Goal: Task Accomplishment & Management: Use online tool/utility

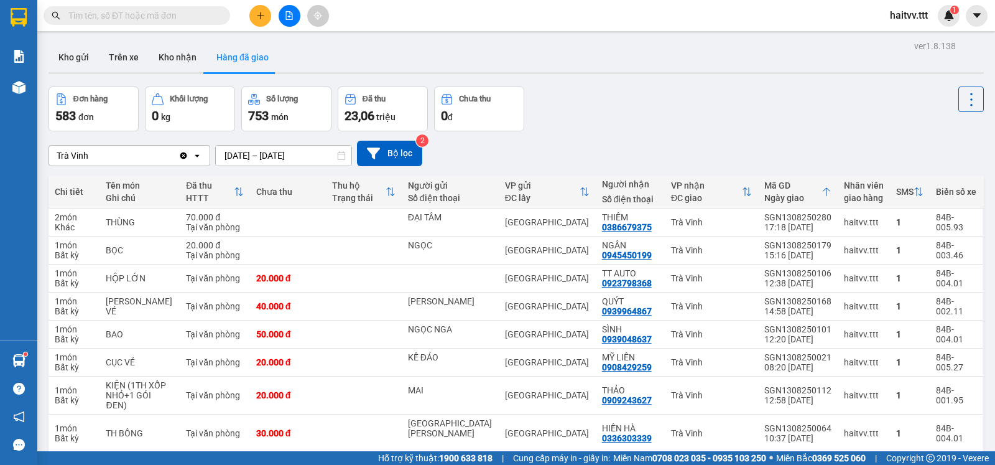
click at [193, 19] on input "text" at bounding box center [141, 16] width 147 height 14
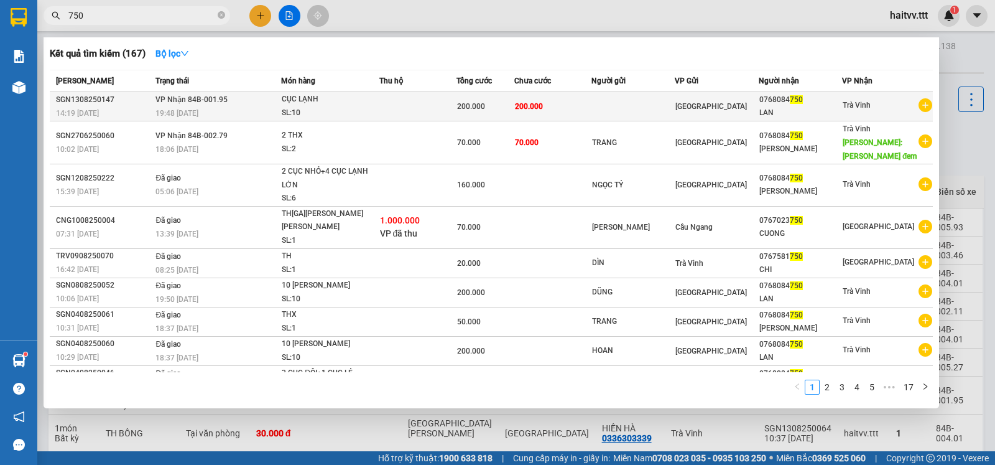
type input "750"
click at [381, 111] on td at bounding box center [418, 106] width 77 height 29
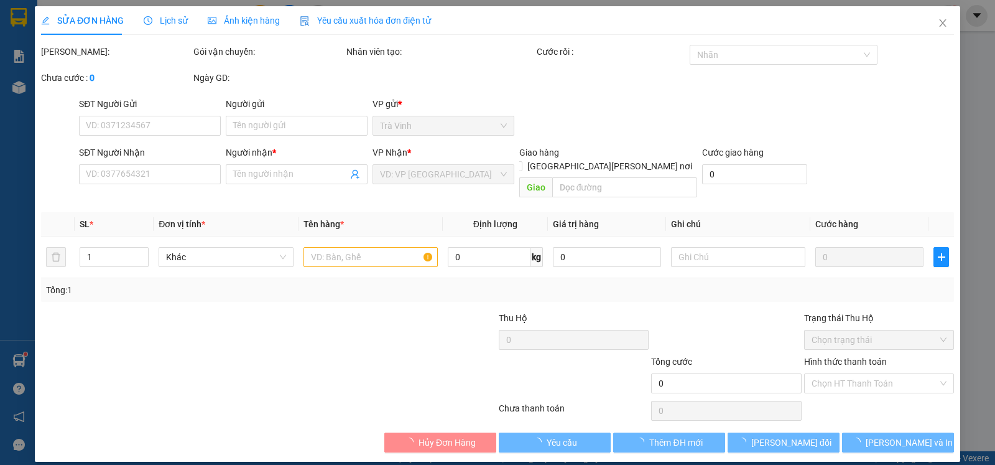
type input "0768084750"
type input "LAN"
type input "200.000"
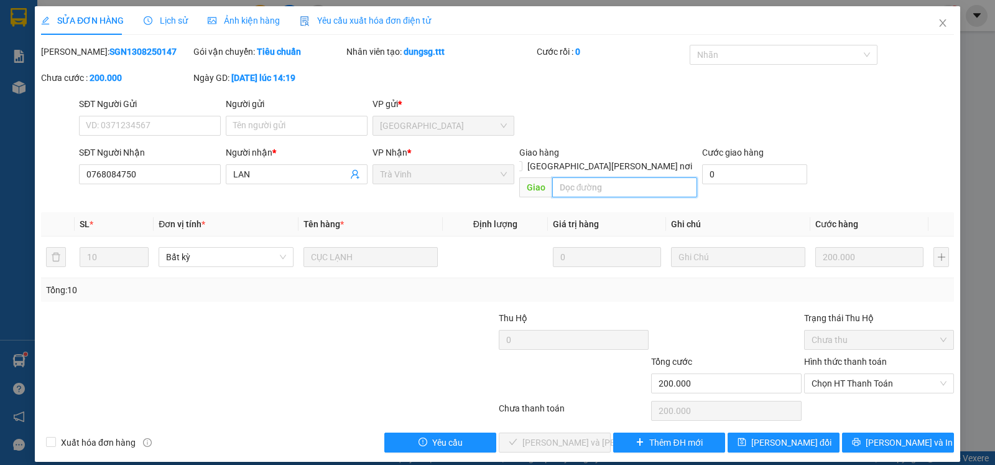
click at [593, 183] on input "text" at bounding box center [625, 187] width 146 height 20
type input "NỢ"
click at [768, 436] on span "Lưu thay đổi" at bounding box center [792, 443] width 80 height 14
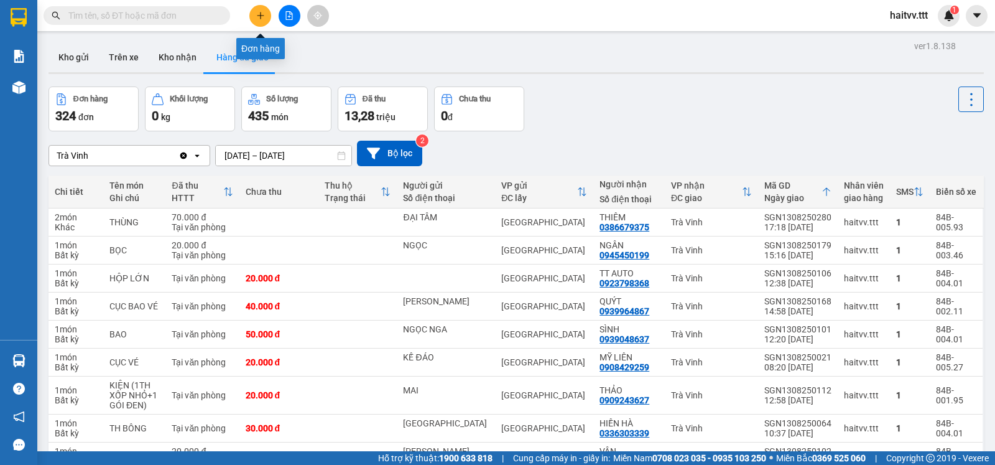
click at [267, 21] on button at bounding box center [260, 16] width 22 height 22
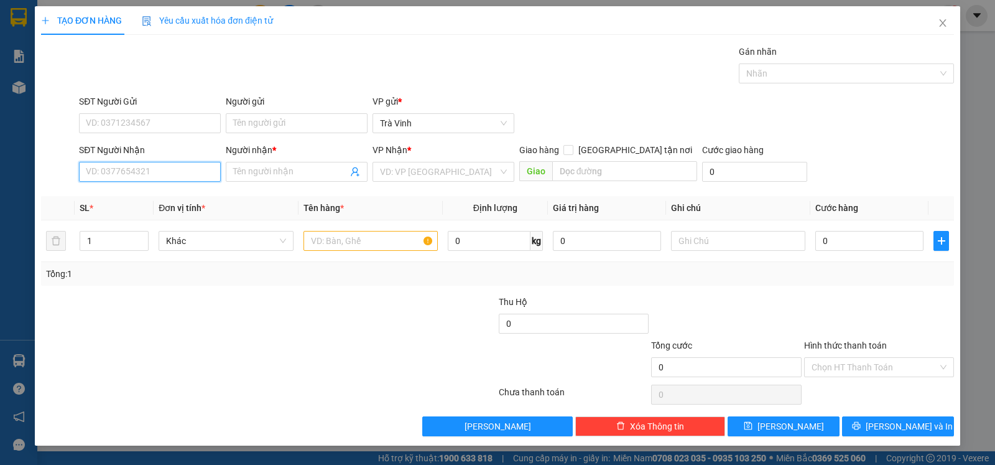
click at [179, 167] on input "SĐT Người Nhận" at bounding box center [150, 172] width 142 height 20
click at [158, 196] on div "0902379339 - XUYẾN" at bounding box center [149, 199] width 127 height 14
type input "0902379339"
type input "XUYẾN"
type input "0902379339"
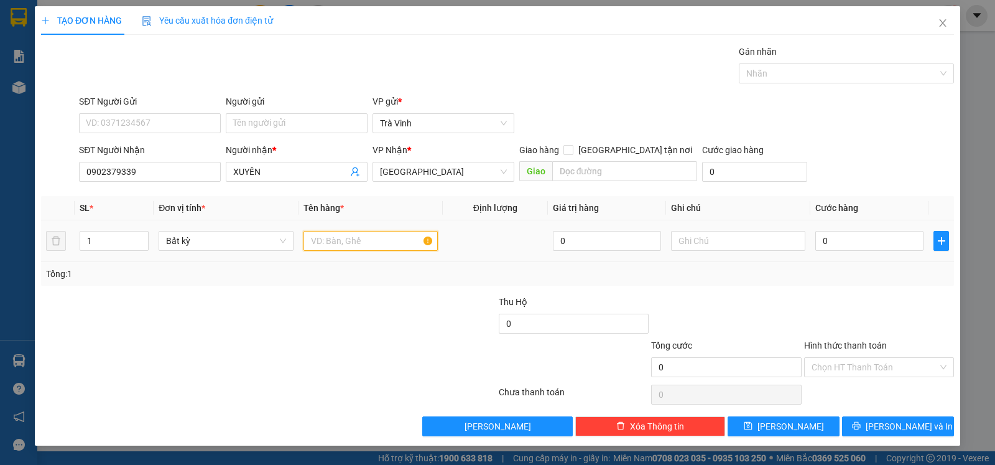
click at [363, 235] on input "text" at bounding box center [371, 241] width 134 height 20
type input "GIỎ"
click at [861, 238] on input "0" at bounding box center [870, 241] width 108 height 20
type input "2"
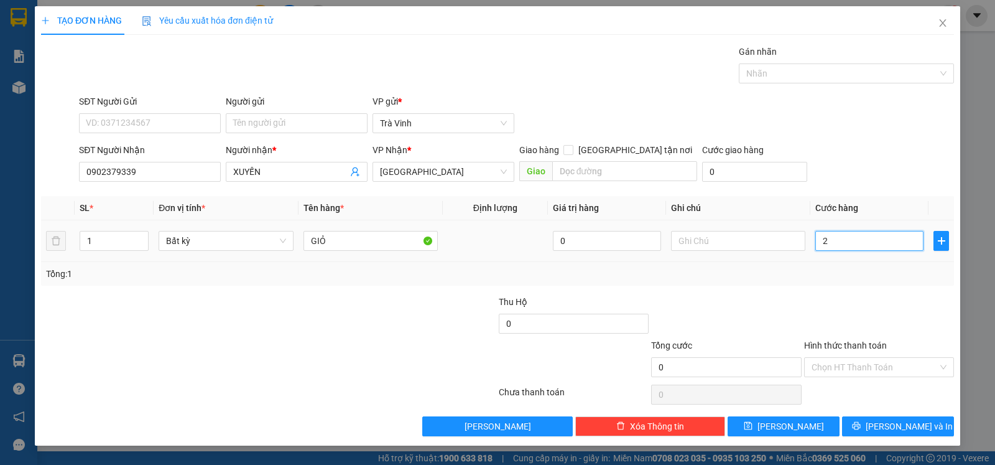
type input "2"
type input "20"
click at [872, 428] on button "[PERSON_NAME] và In" at bounding box center [898, 426] width 112 height 20
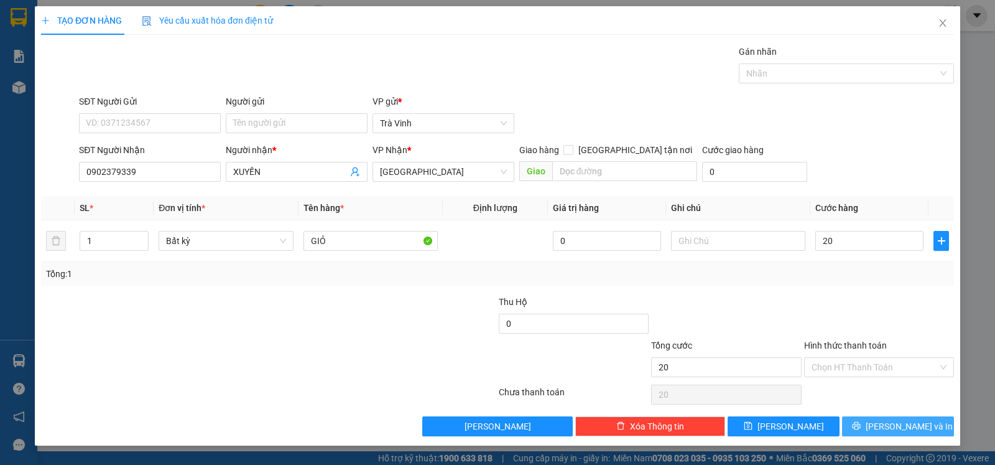
type input "20.000"
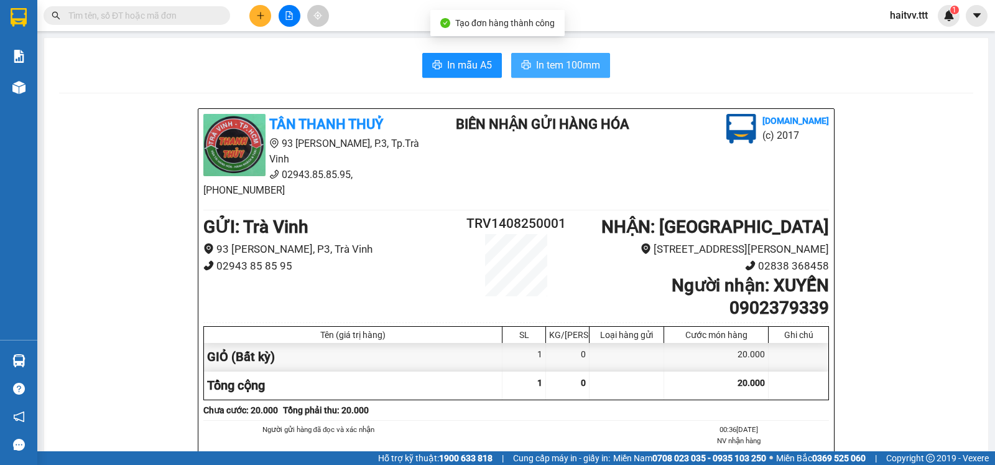
click at [561, 72] on span "In tem 100mm" at bounding box center [568, 65] width 64 height 16
click at [260, 27] on div "Kết quả tìm kiếm ( 0 ) Bộ lọc No Data haitvv.ttt 1" at bounding box center [497, 15] width 995 height 31
click at [260, 25] on button at bounding box center [260, 16] width 22 height 22
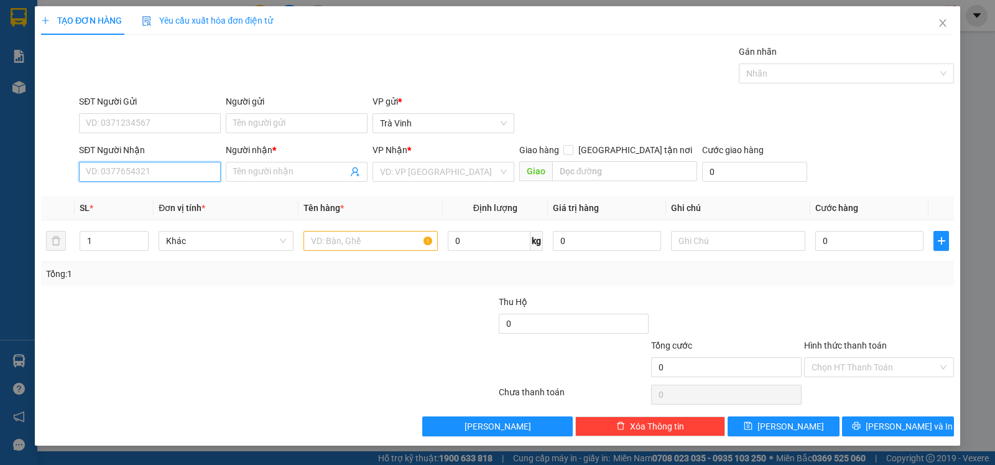
click at [144, 177] on input "SĐT Người Nhận" at bounding box center [150, 172] width 142 height 20
drag, startPoint x: 176, startPoint y: 197, endPoint x: 189, endPoint y: 213, distance: 20.9
click at [176, 198] on div "0353895945 - NHẬT" at bounding box center [149, 199] width 127 height 14
type input "0353895945"
type input "NHẬT"
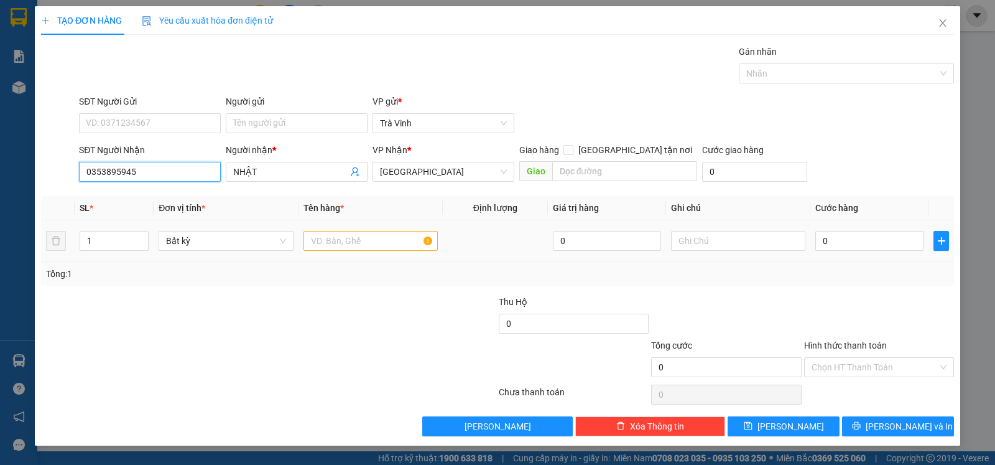
type input "0353895945"
click at [315, 243] on input "text" at bounding box center [371, 241] width 134 height 20
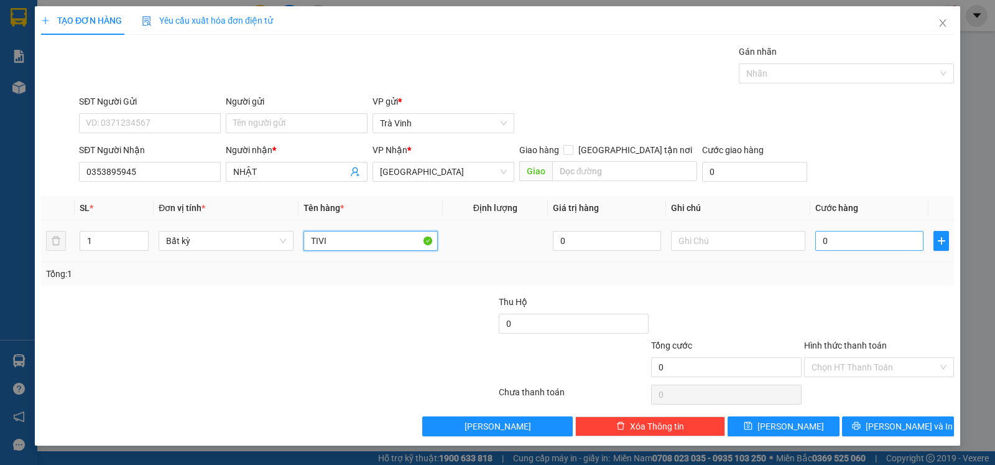
type input "TIVI"
click at [857, 247] on input "0" at bounding box center [870, 241] width 108 height 20
type input "4"
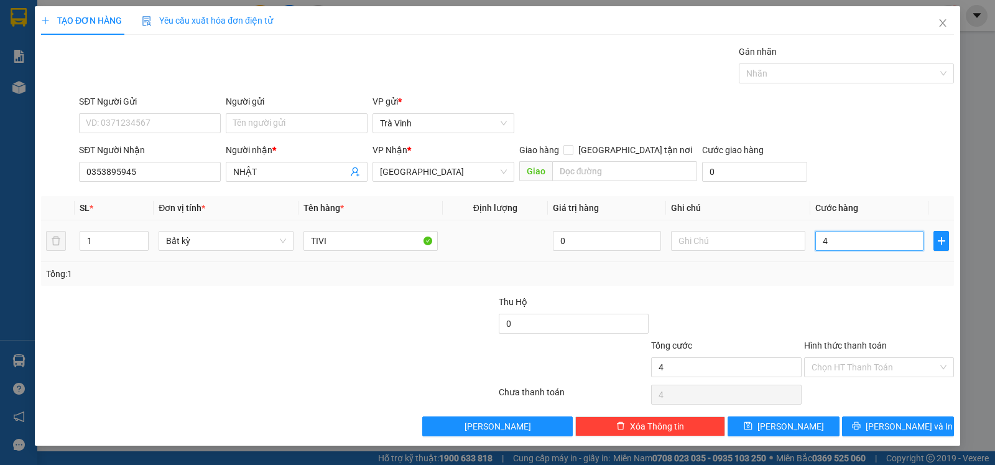
type input "40"
drag, startPoint x: 855, startPoint y: 368, endPoint x: 866, endPoint y: 378, distance: 15.0
click at [855, 368] on input "Hình thức thanh toán" at bounding box center [875, 367] width 126 height 19
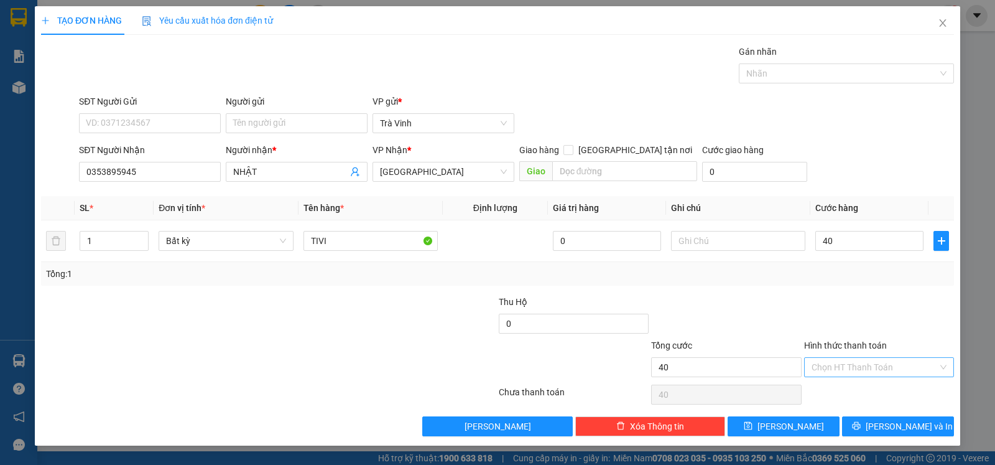
type input "40.000"
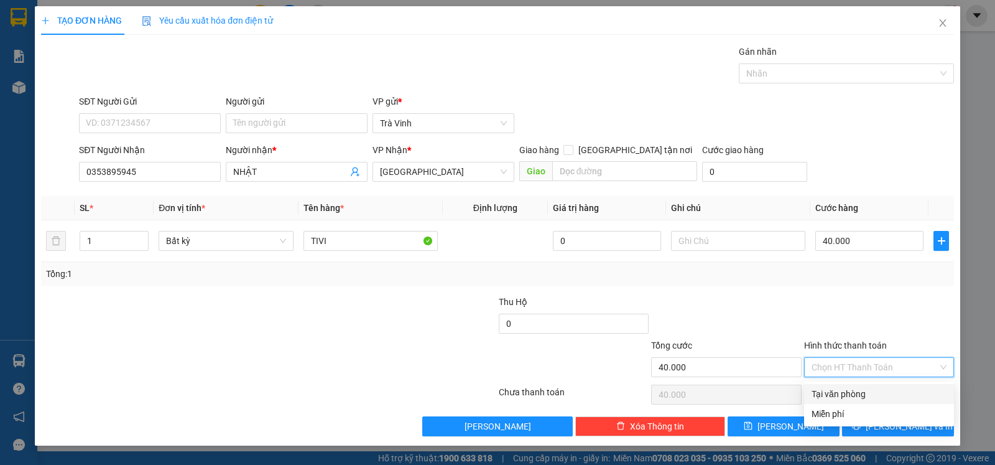
click at [869, 388] on div "Tại văn phòng" at bounding box center [879, 394] width 135 height 14
type input "0"
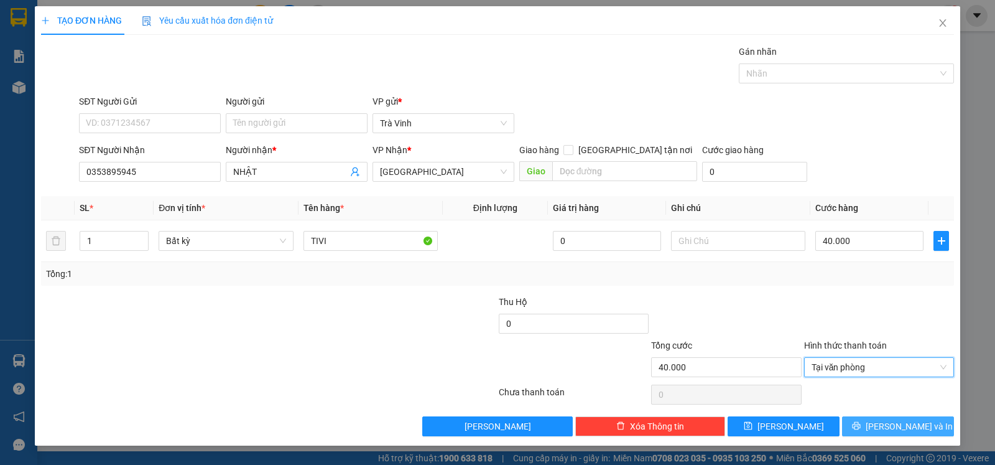
click at [861, 426] on icon "printer" at bounding box center [856, 425] width 9 height 9
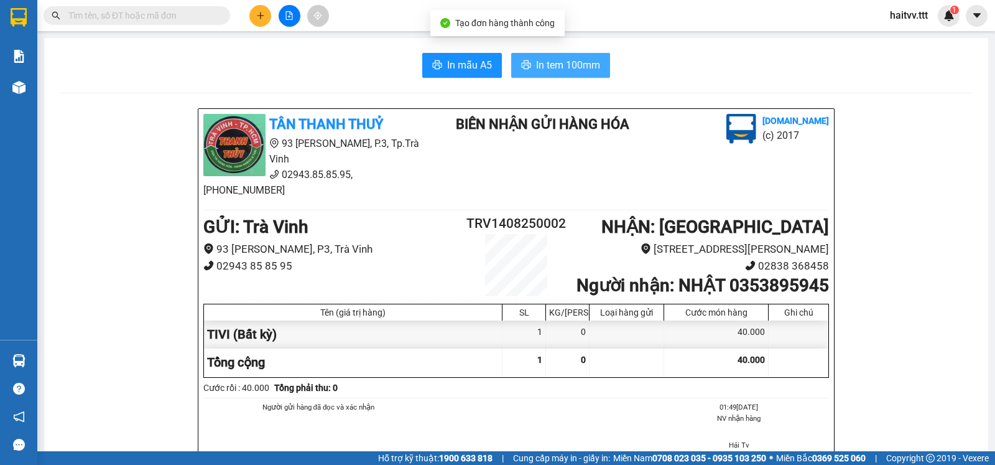
click at [590, 70] on span "In tem 100mm" at bounding box center [568, 65] width 64 height 16
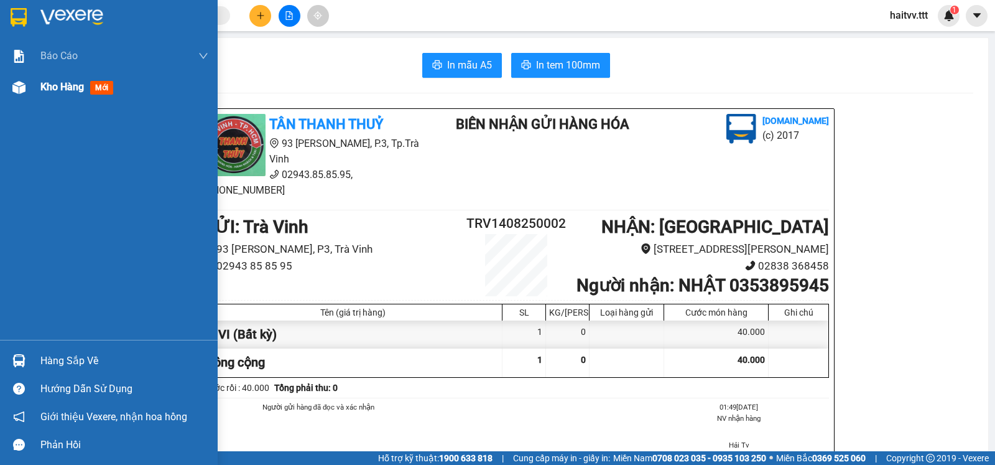
click at [48, 92] on span "Kho hàng" at bounding box center [62, 87] width 44 height 12
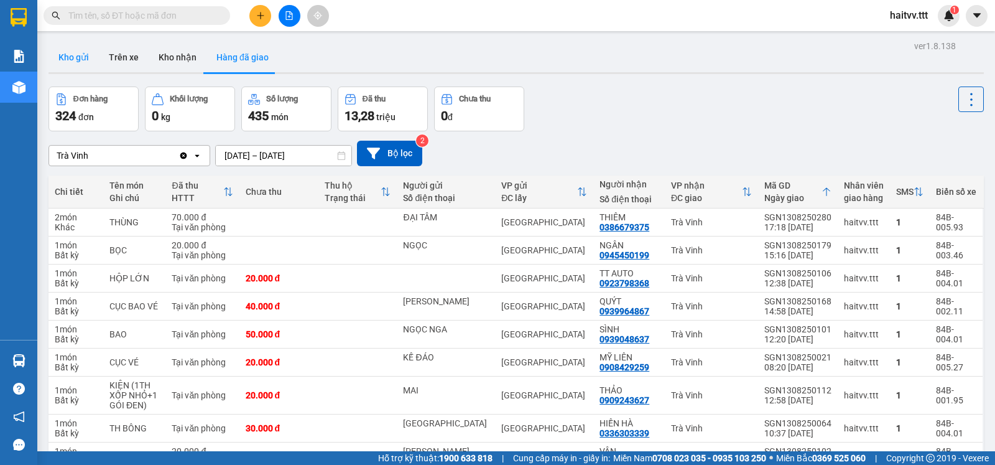
click at [76, 56] on button "Kho gửi" at bounding box center [74, 57] width 50 height 30
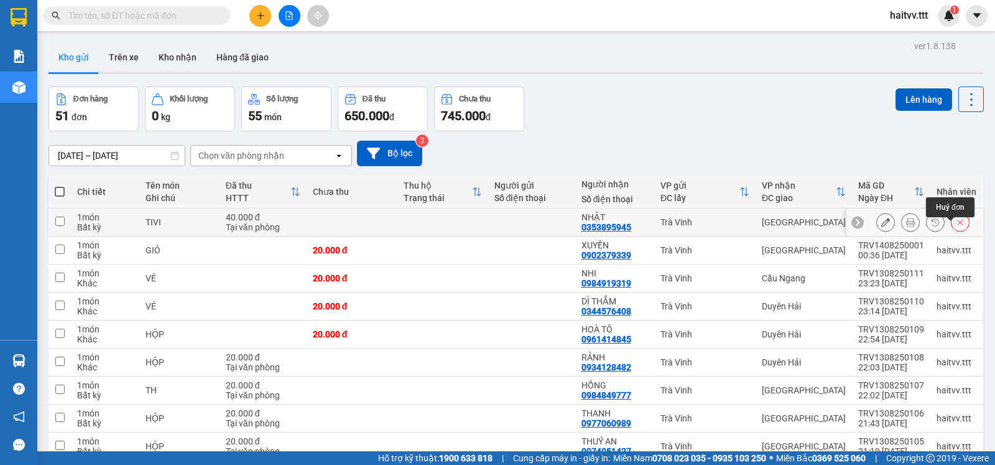
click at [956, 226] on icon at bounding box center [960, 222] width 9 height 9
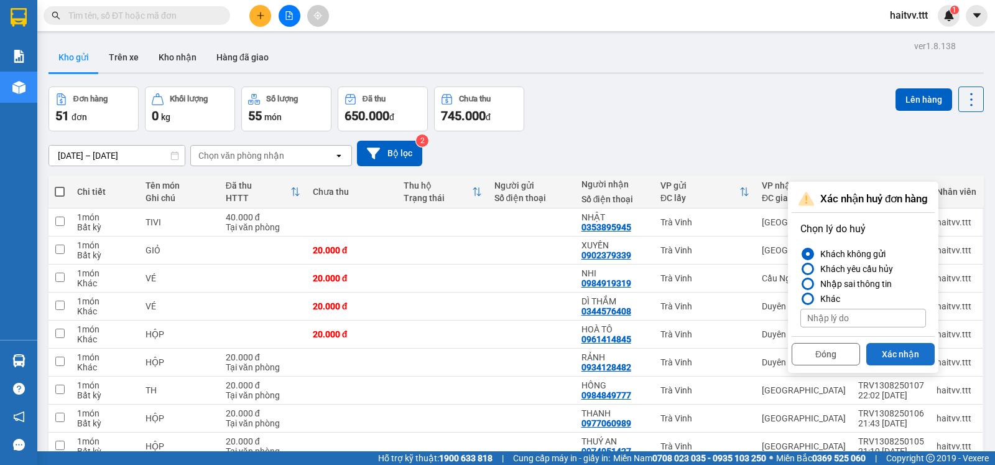
click at [923, 353] on button "Xác nhận" at bounding box center [901, 354] width 68 height 22
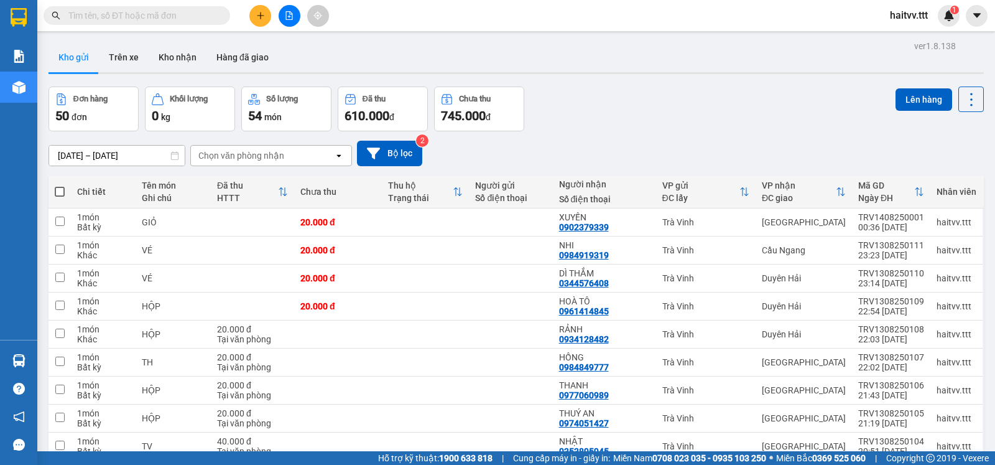
click at [288, 19] on icon "file-add" at bounding box center [289, 15] width 7 height 9
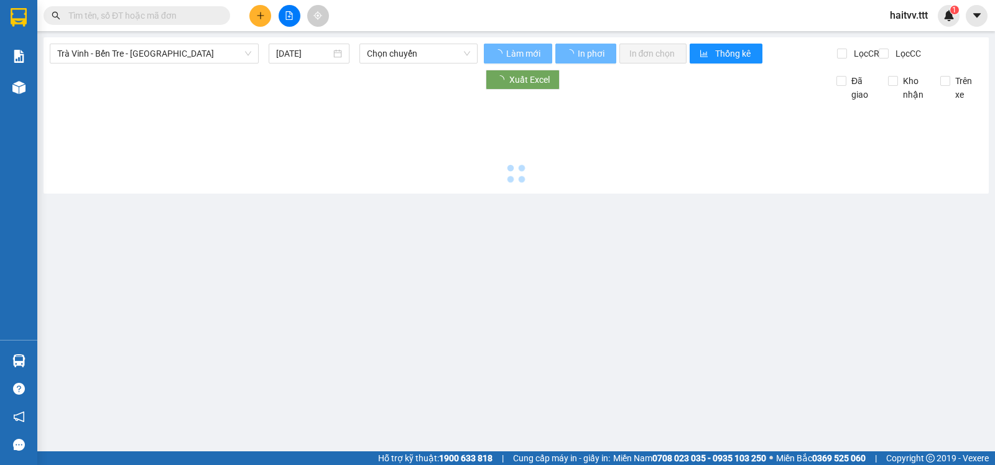
type input "[DATE]"
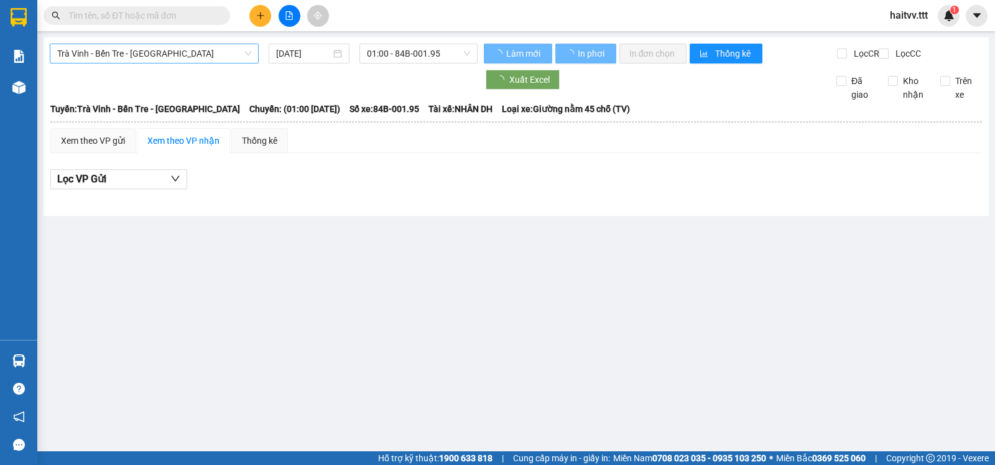
click at [138, 56] on span "Trà Vinh - Bến Tre - [GEOGRAPHIC_DATA]" at bounding box center [154, 53] width 194 height 19
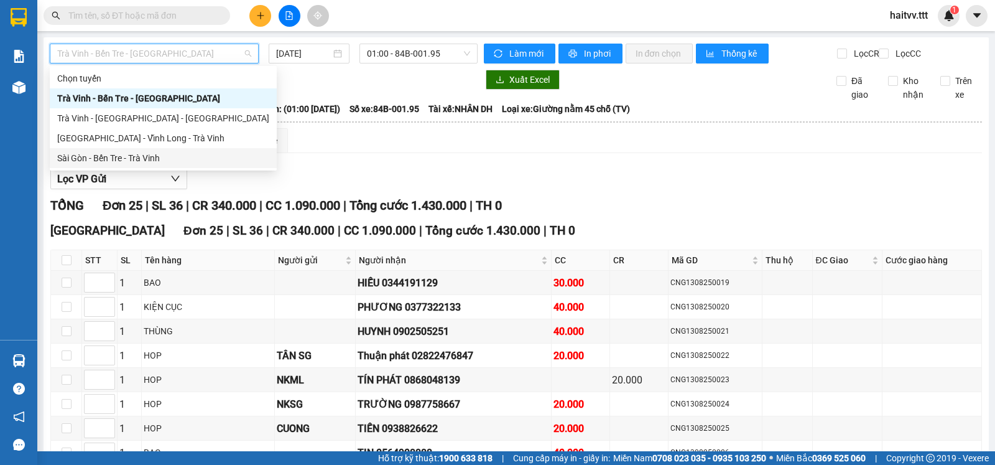
click at [96, 156] on div "Sài Gòn - Bến Tre - Trà Vinh" at bounding box center [163, 158] width 212 height 14
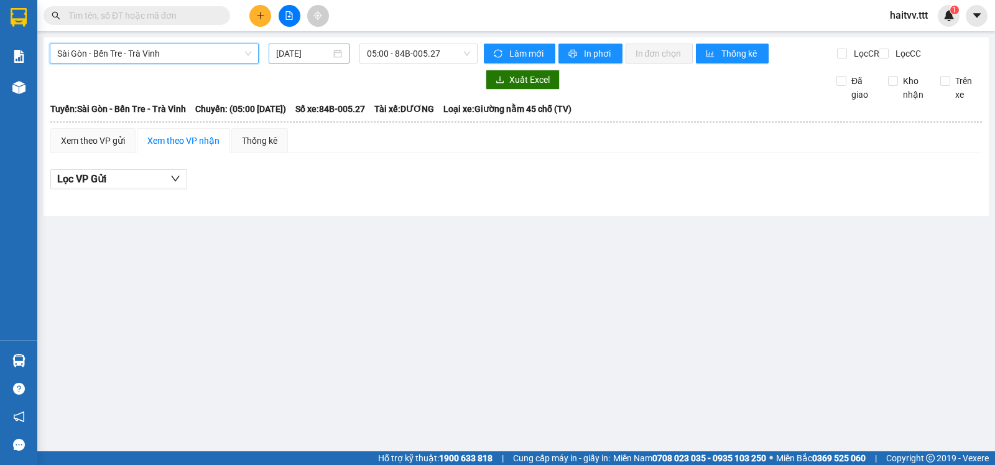
click at [316, 57] on input "[DATE]" at bounding box center [303, 54] width 55 height 14
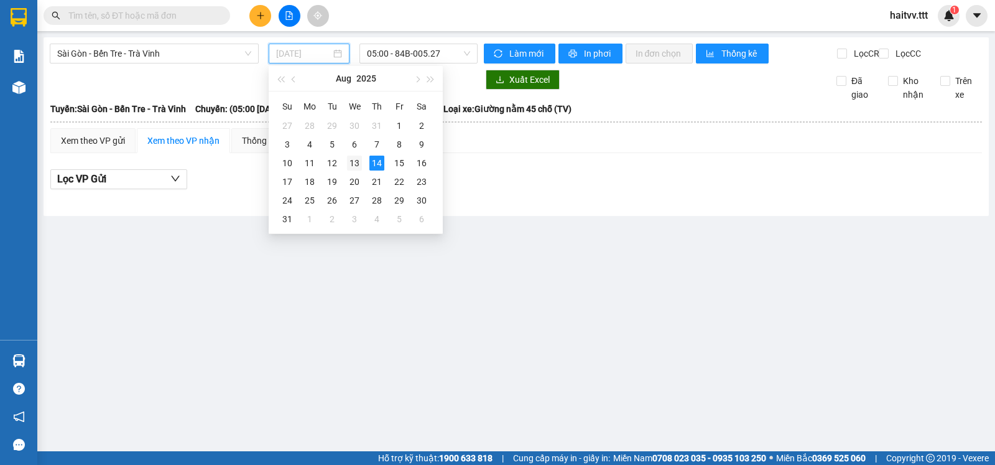
click at [353, 158] on div "13" at bounding box center [354, 163] width 15 height 15
type input "[DATE]"
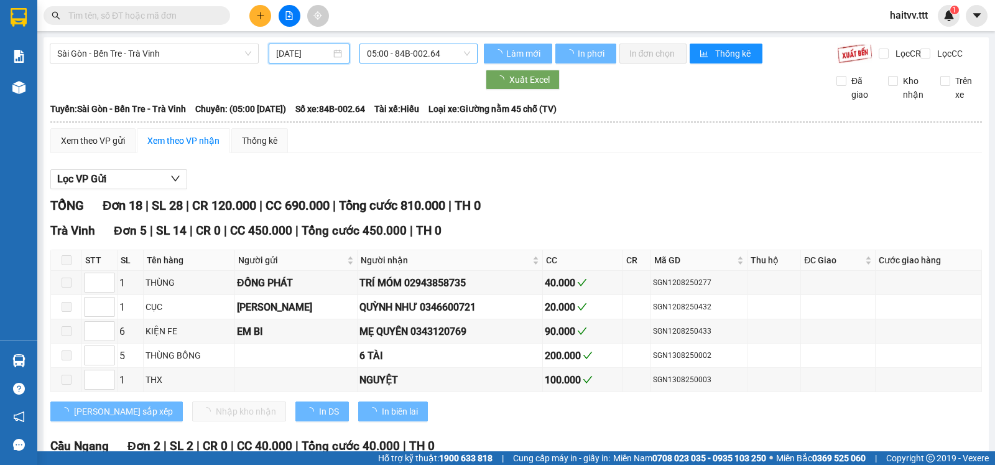
click at [378, 52] on span "05:00 - 84B-002.64" at bounding box center [418, 53] width 103 height 19
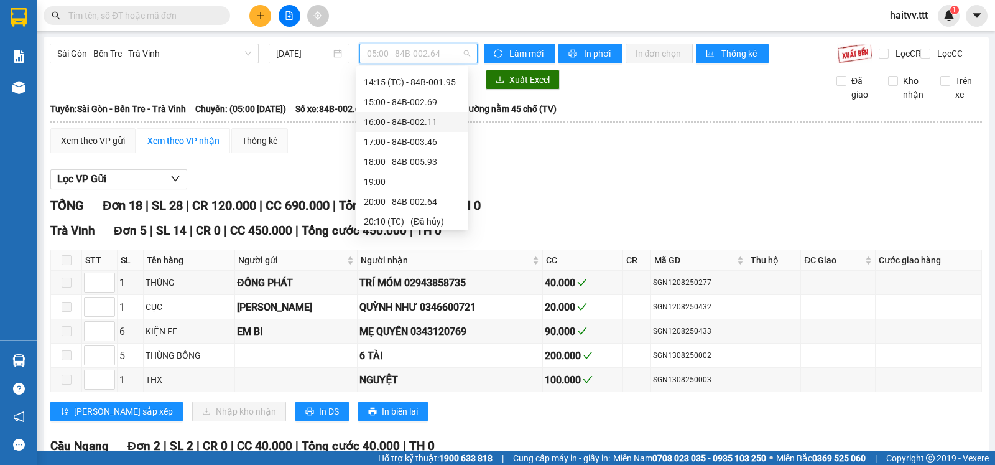
scroll to position [279, 0]
click at [401, 212] on div "22:00 - 84B-002.15" at bounding box center [412, 218] width 97 height 14
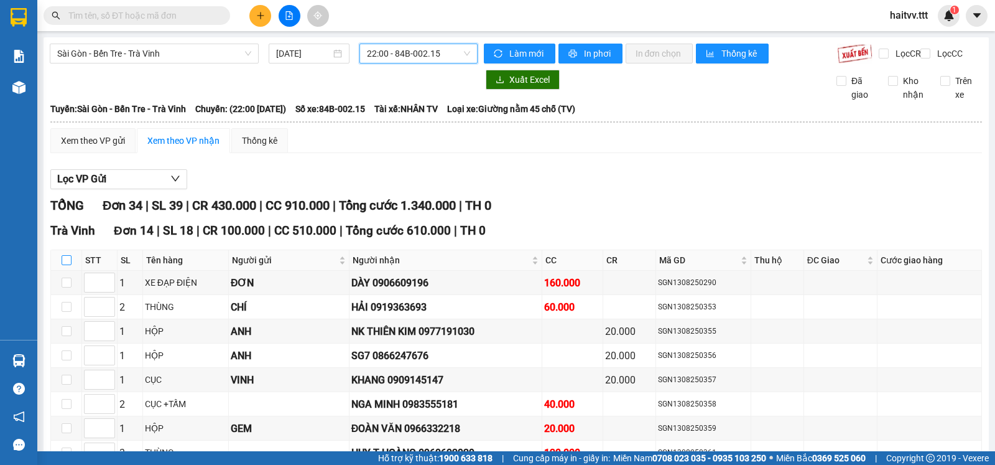
click at [67, 265] on input "checkbox" at bounding box center [67, 260] width 10 height 10
checkbox input "true"
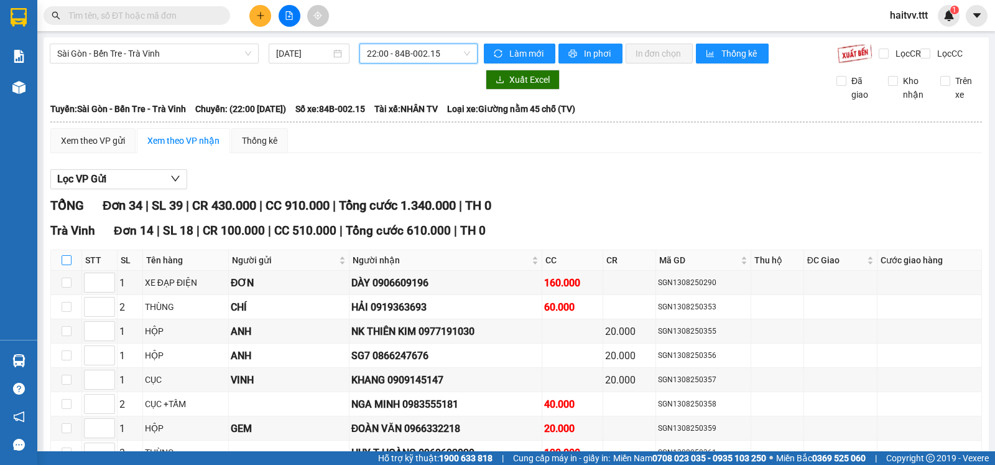
checkbox input "true"
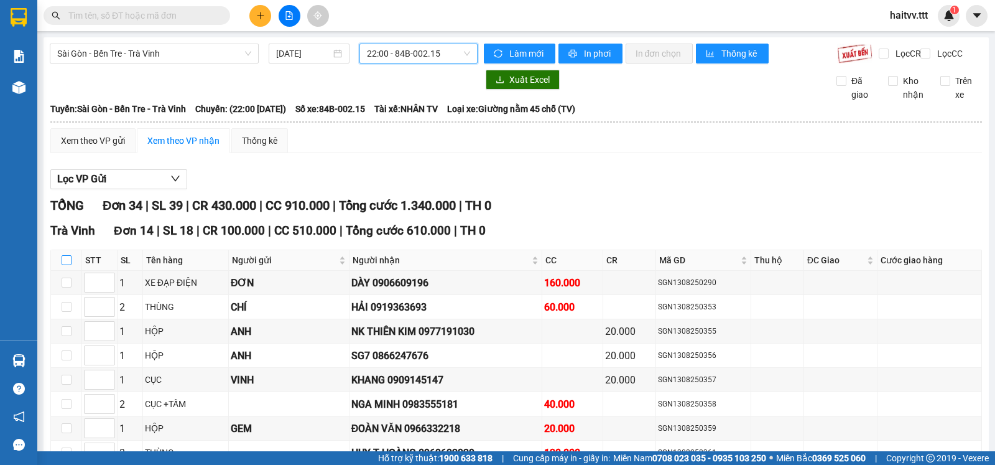
checkbox input "true"
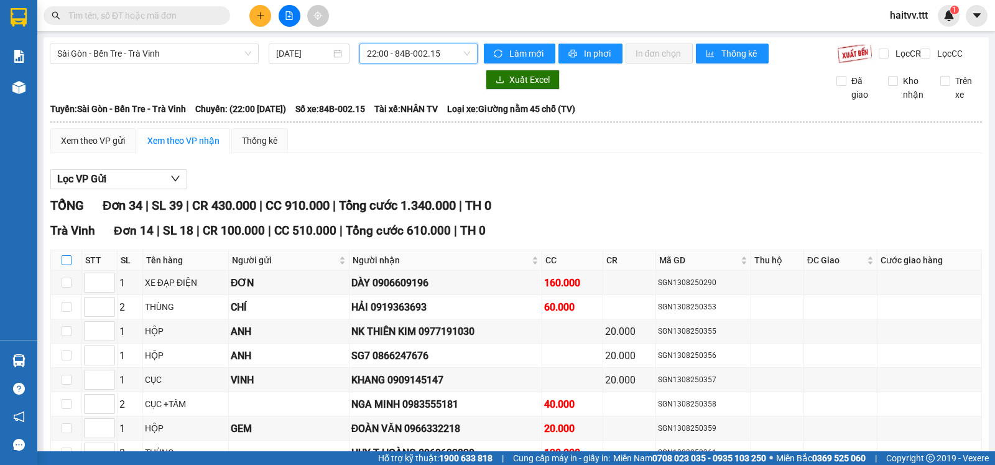
checkbox input "true"
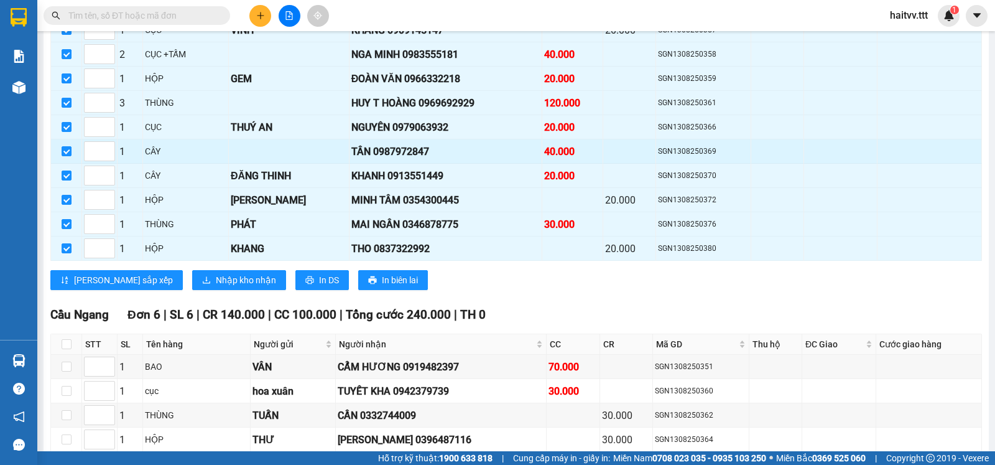
scroll to position [415, 0]
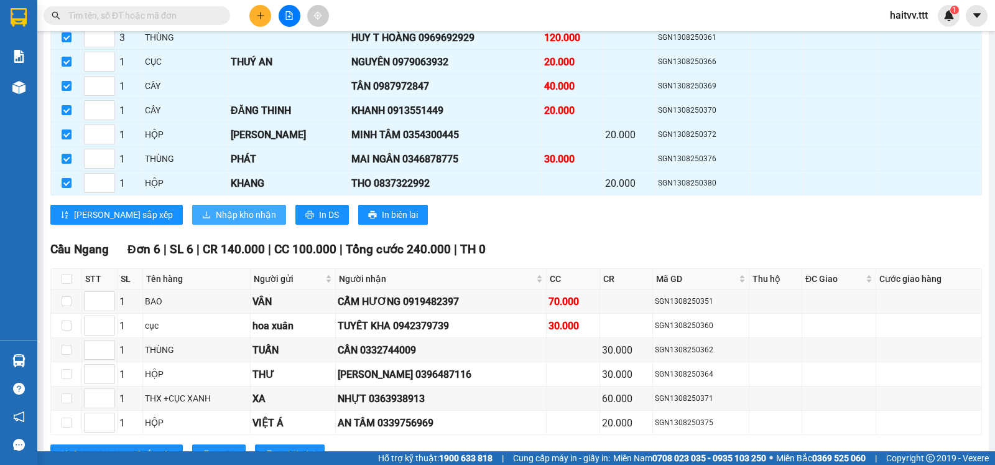
click at [216, 221] on span "Nhập kho nhận" at bounding box center [246, 215] width 60 height 14
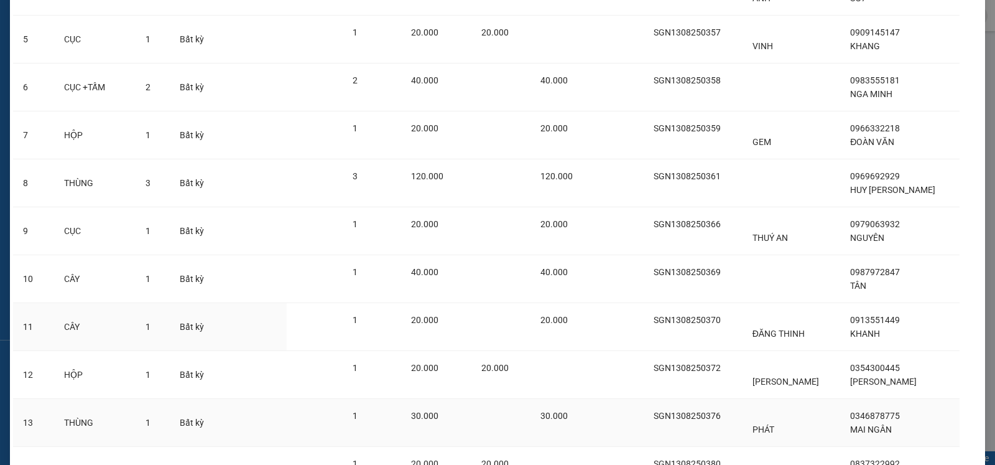
scroll to position [401, 0]
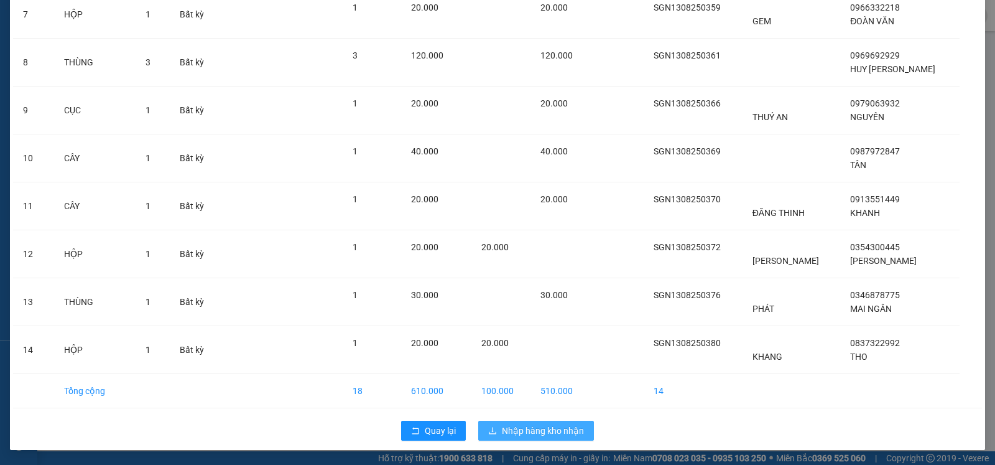
click at [533, 425] on span "Nhập hàng kho nhận" at bounding box center [543, 431] width 82 height 14
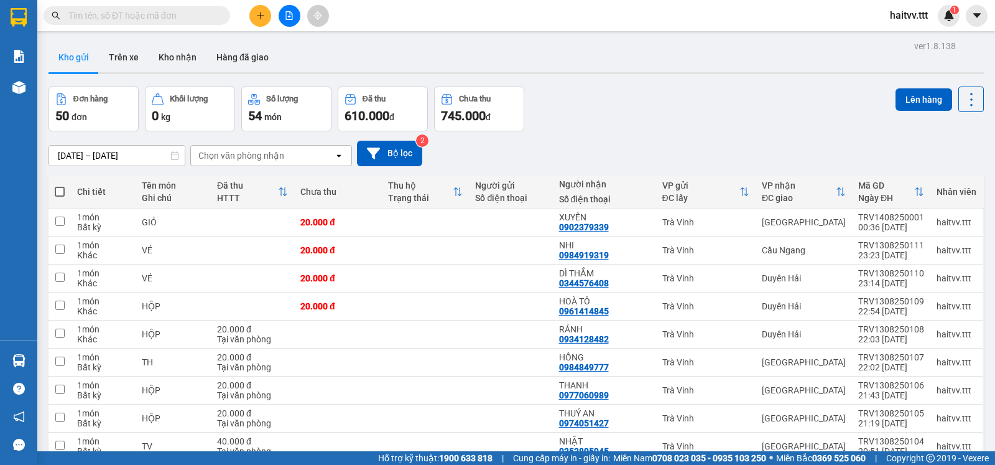
click at [240, 162] on div "Chọn văn phòng nhận" at bounding box center [241, 155] width 86 height 12
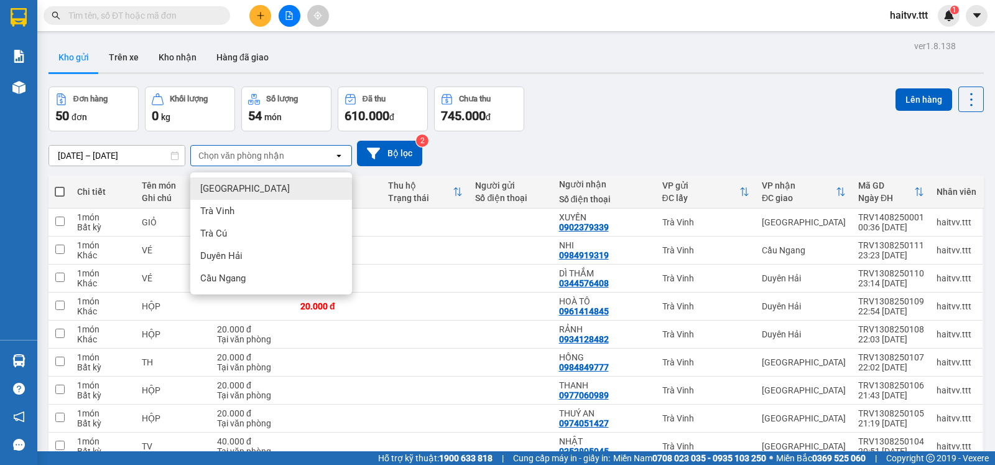
click at [227, 190] on span "[GEOGRAPHIC_DATA]" at bounding box center [245, 188] width 90 height 12
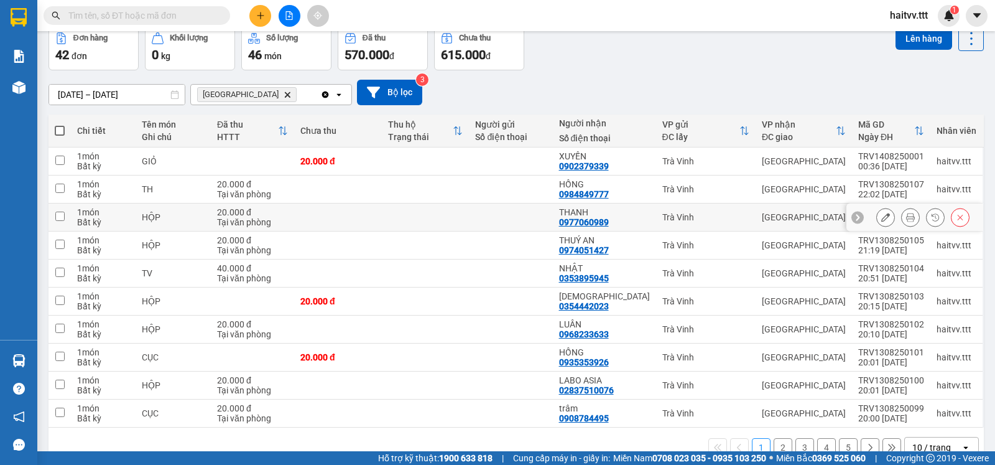
scroll to position [96, 0]
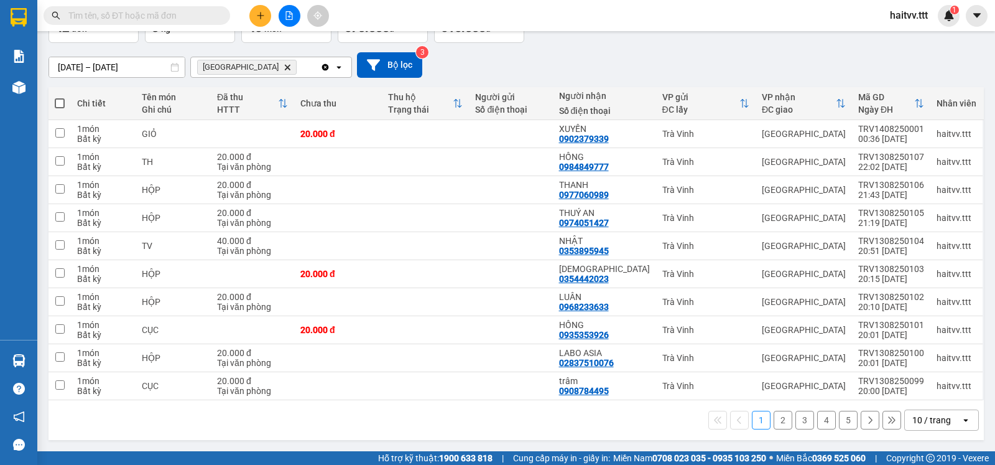
click at [925, 421] on div "10 / trang" at bounding box center [932, 420] width 39 height 12
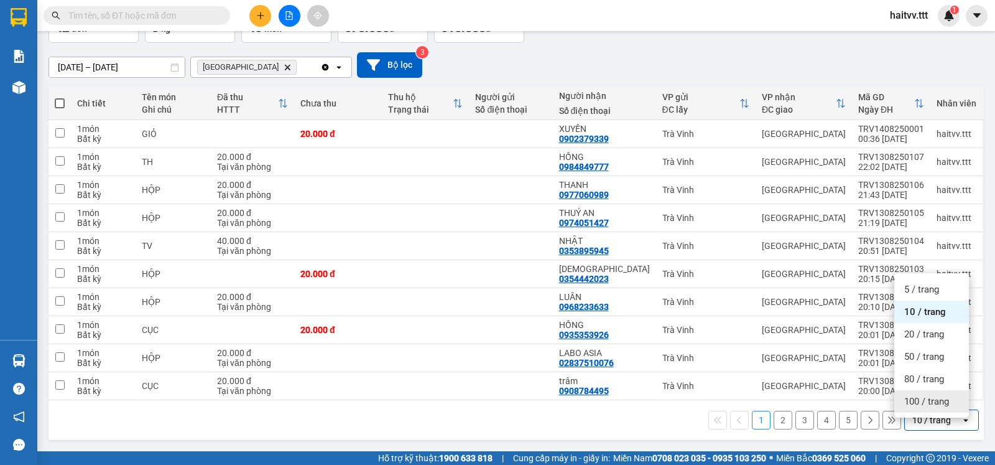
click at [923, 399] on span "100 / trang" at bounding box center [927, 401] width 45 height 12
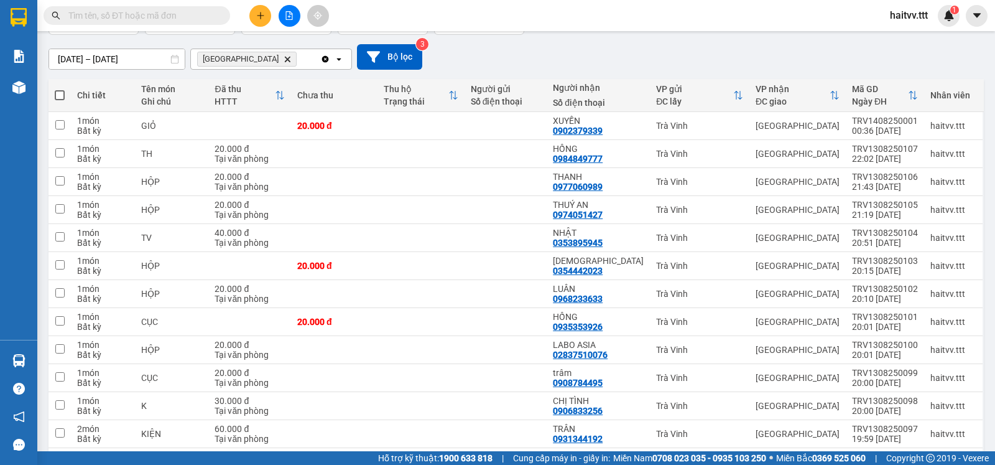
click at [60, 100] on span at bounding box center [60, 95] width 10 height 10
click at [60, 89] on input "checkbox" at bounding box center [60, 89] width 0 height 0
checkbox input "true"
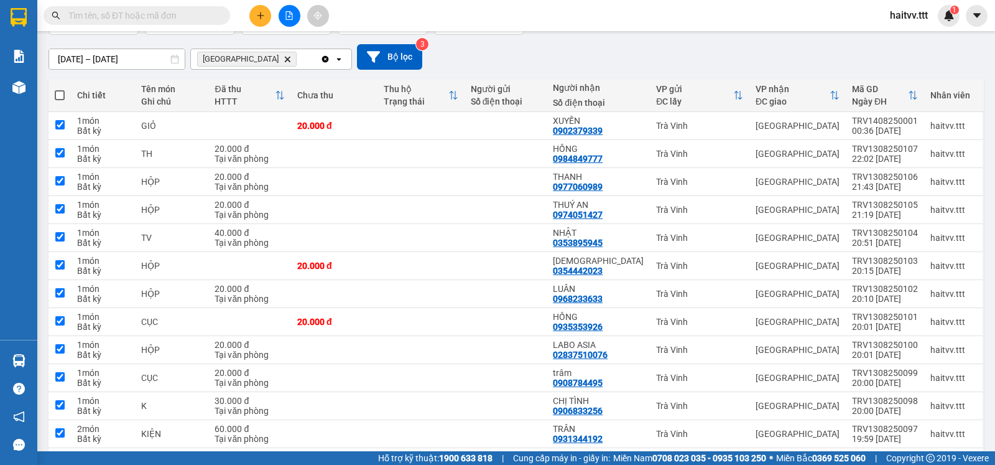
checkbox input "true"
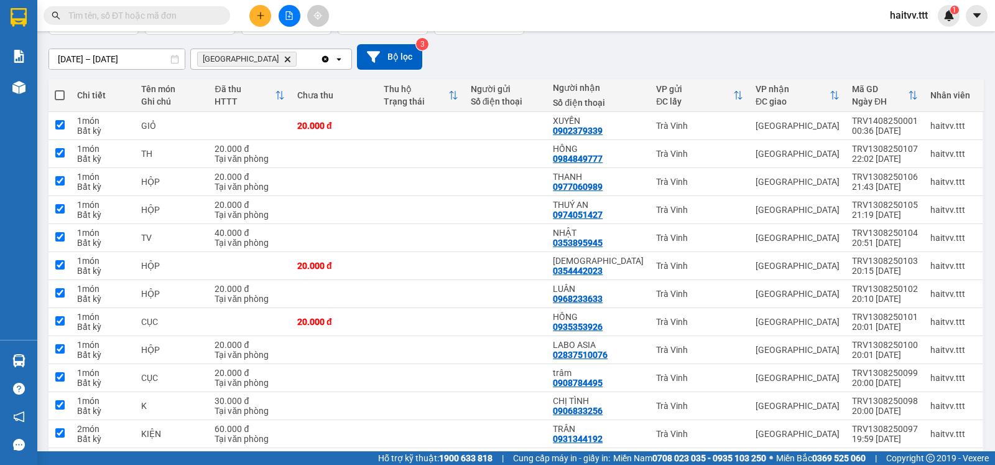
checkbox input "true"
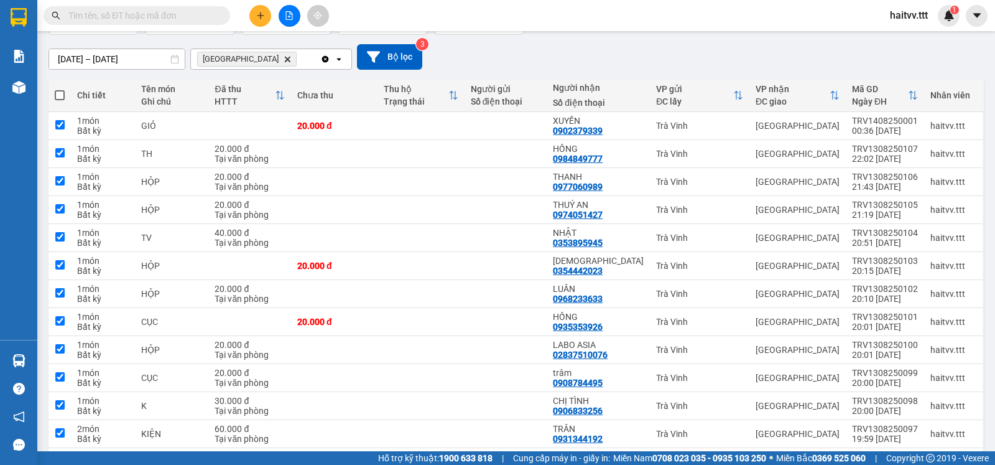
checkbox input "true"
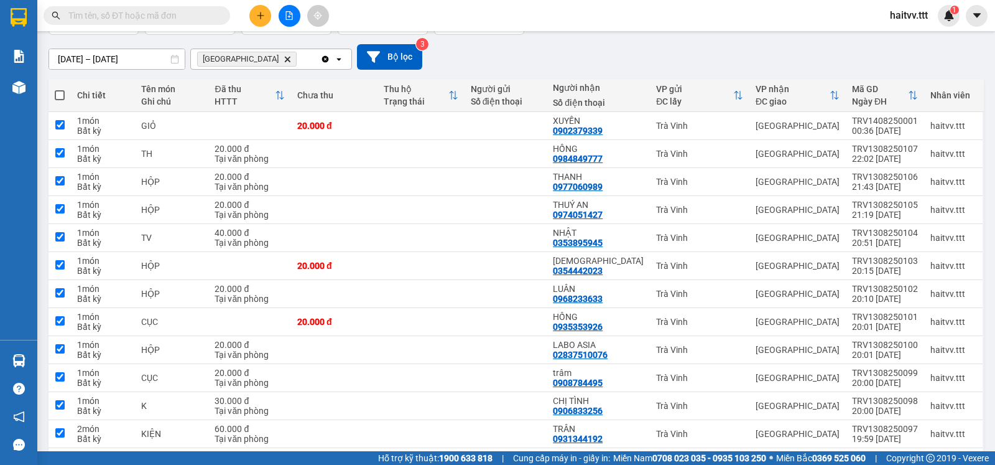
checkbox input "true"
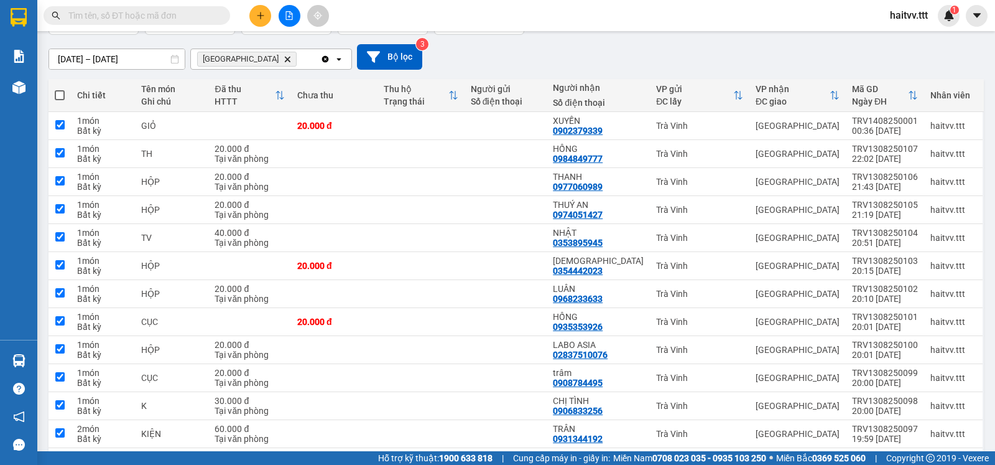
checkbox input "true"
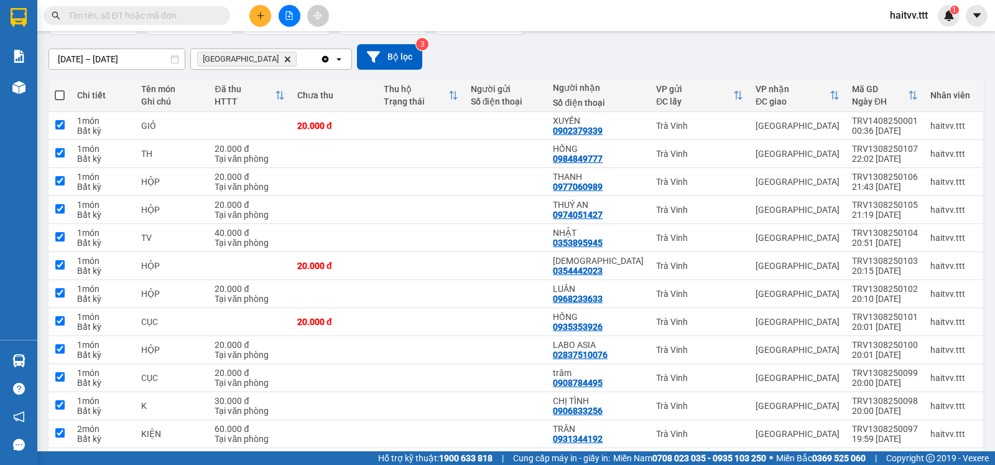
checkbox input "true"
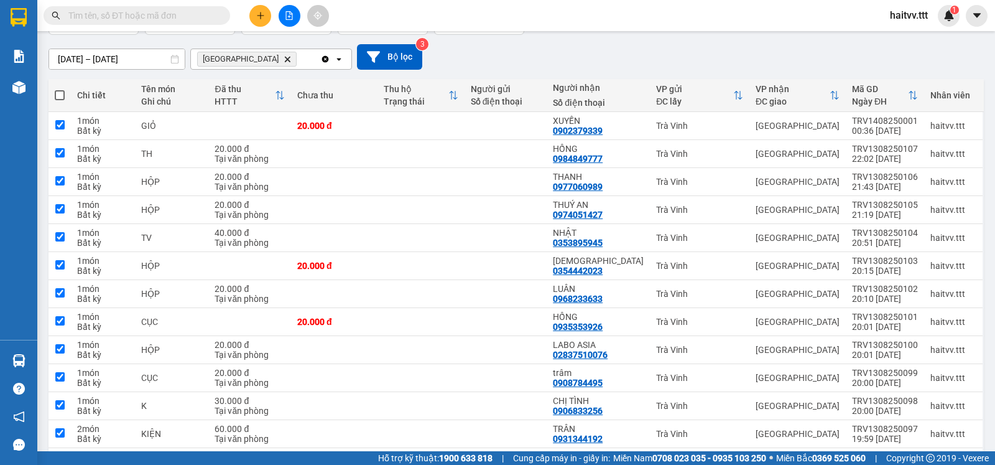
checkbox input "true"
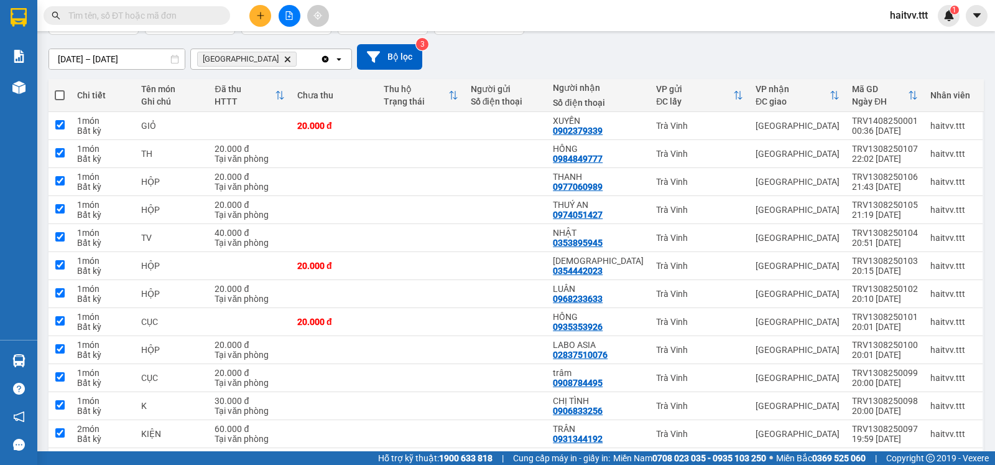
checkbox input "true"
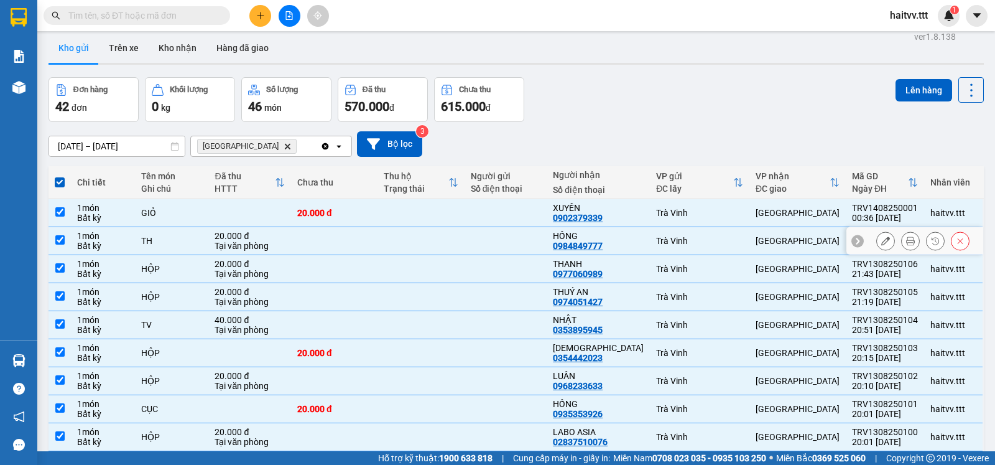
scroll to position [0, 0]
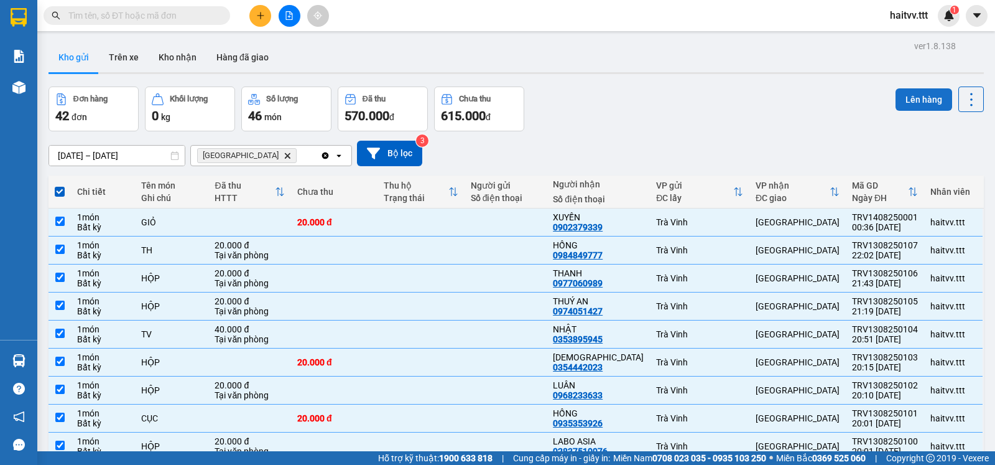
click at [918, 93] on button "Lên hàng" at bounding box center [924, 99] width 57 height 22
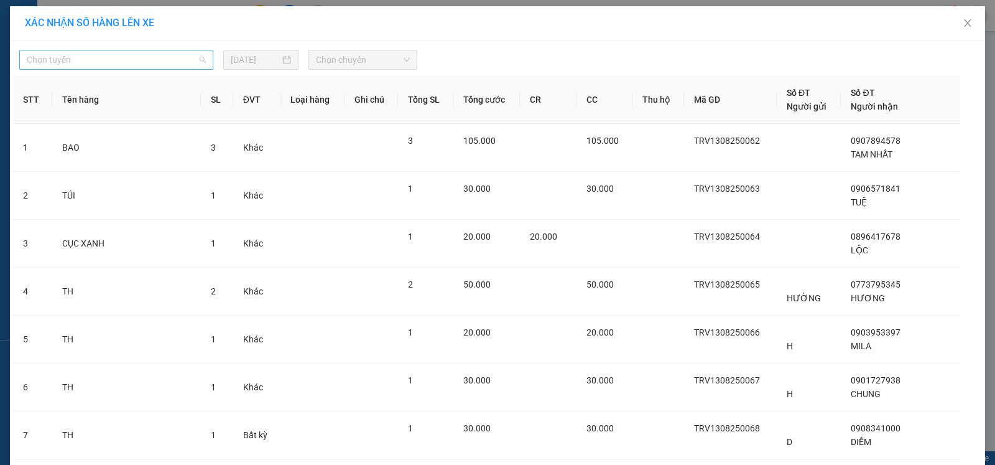
click at [129, 67] on span "Chọn tuyến" at bounding box center [116, 59] width 179 height 19
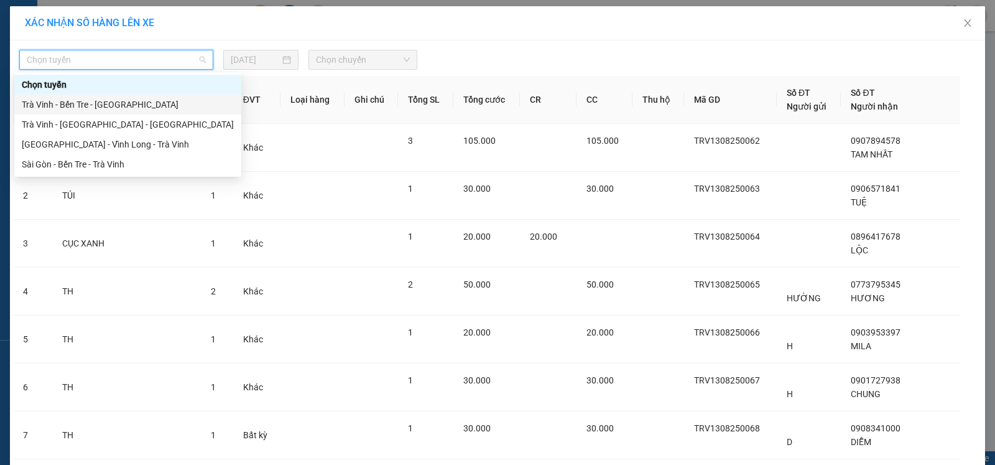
click at [105, 103] on div "Trà Vinh - Bến Tre - [GEOGRAPHIC_DATA]" at bounding box center [128, 105] width 212 height 14
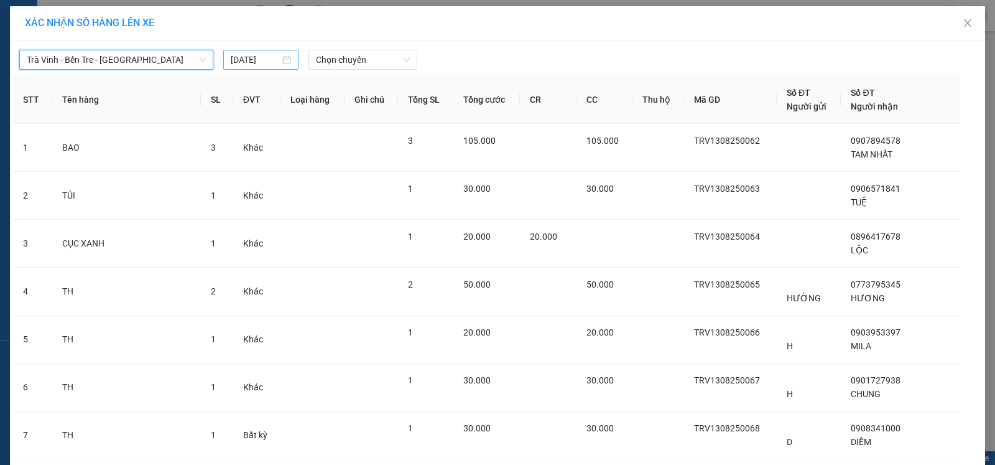
click at [249, 60] on input "[DATE]" at bounding box center [255, 60] width 49 height 14
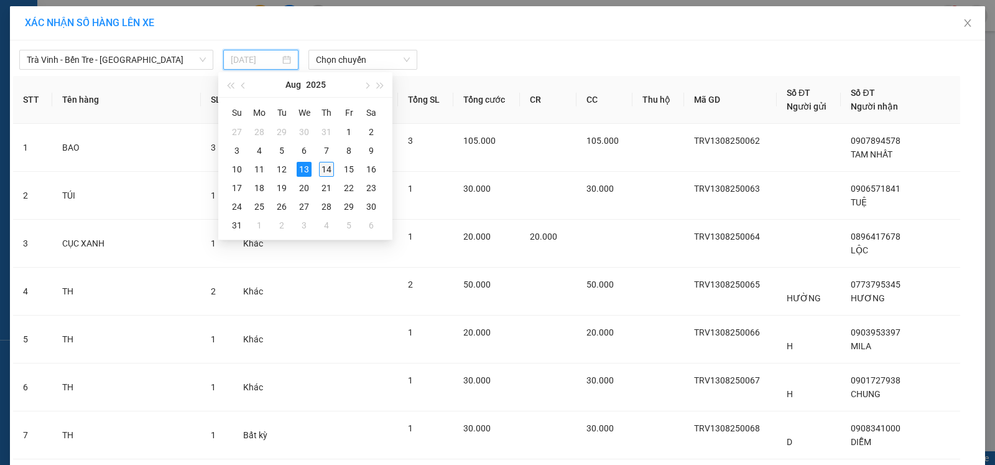
click at [328, 170] on div "14" at bounding box center [326, 169] width 15 height 15
type input "[DATE]"
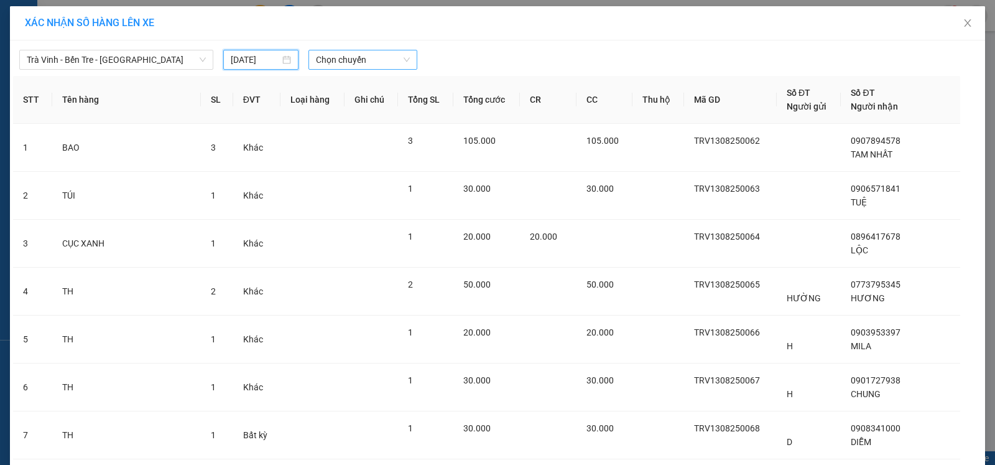
click at [372, 59] on span "Chọn chuyến" at bounding box center [363, 59] width 94 height 19
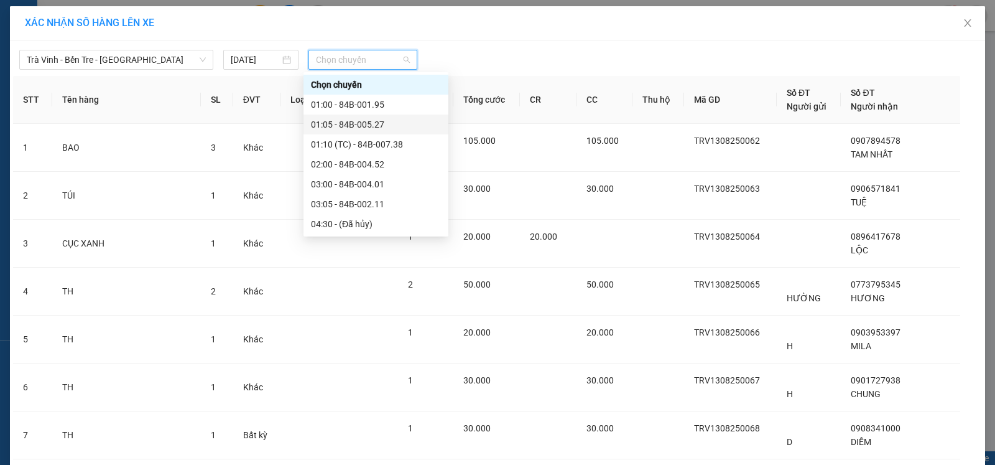
click at [375, 123] on div "01:05 - 84B-005.27" at bounding box center [376, 125] width 130 height 14
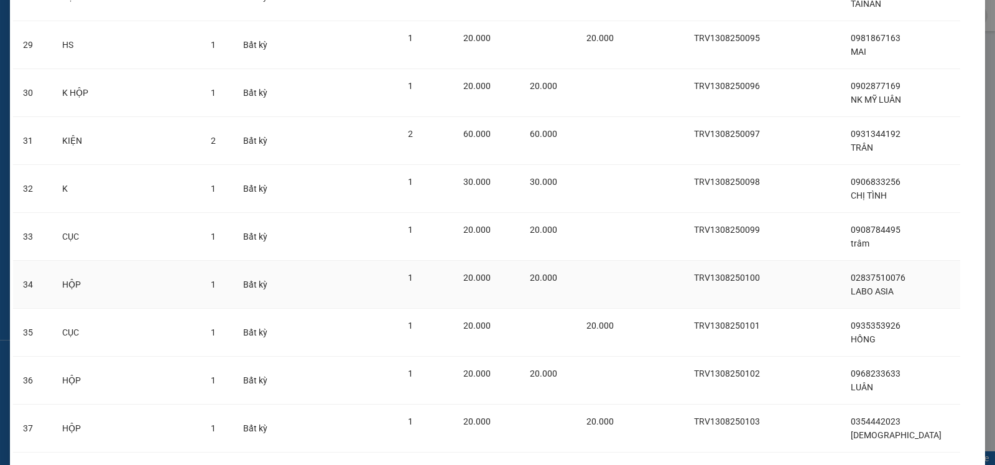
scroll to position [1769, 0]
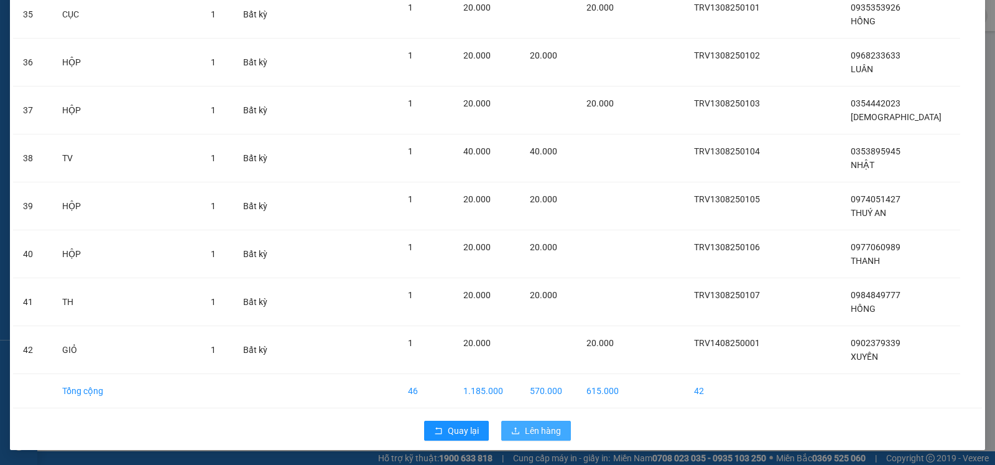
click at [531, 426] on span "Lên hàng" at bounding box center [543, 431] width 36 height 14
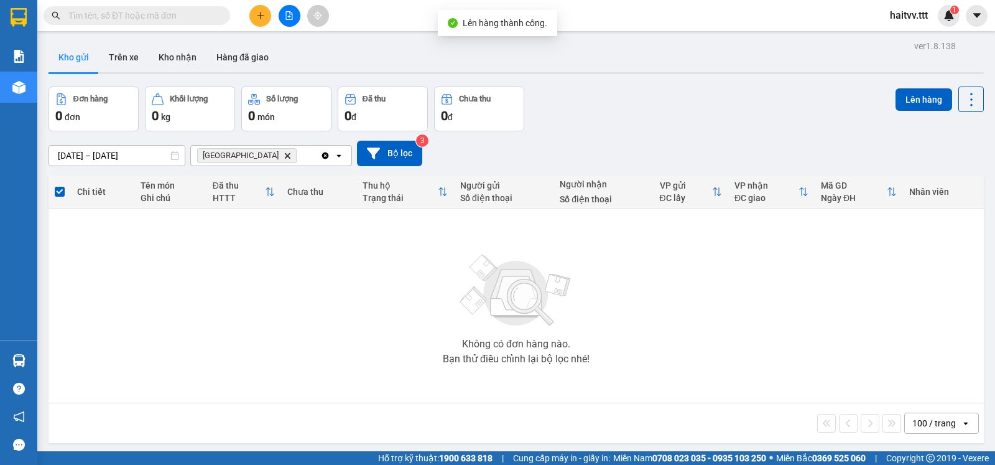
click at [284, 159] on icon "Delete" at bounding box center [287, 155] width 7 height 7
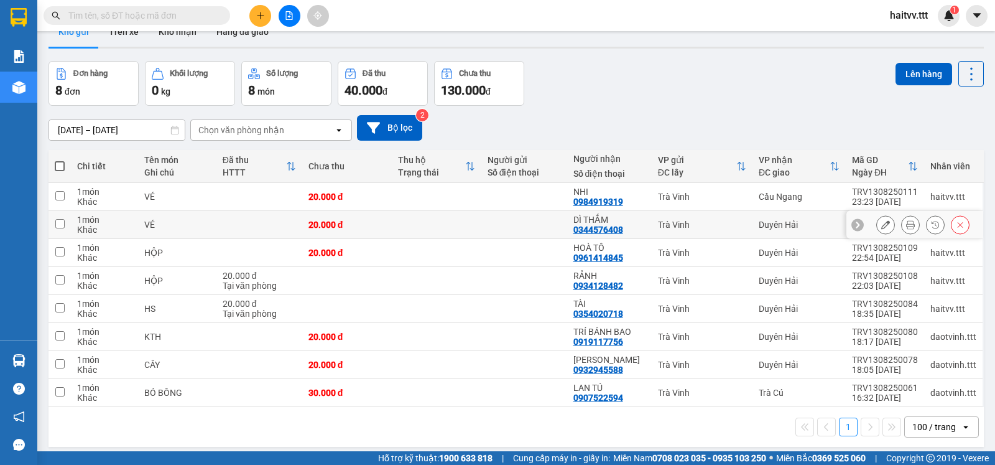
scroll to position [57, 0]
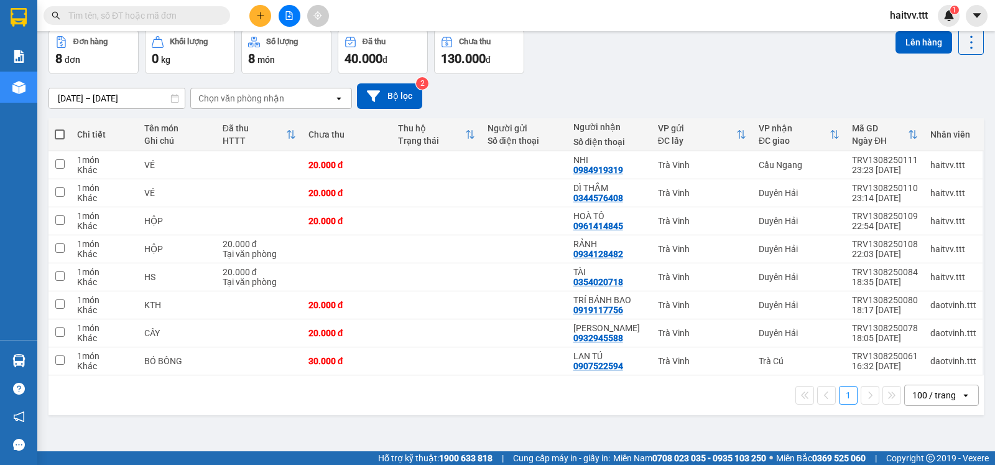
click at [64, 136] on label at bounding box center [60, 134] width 10 height 12
click at [60, 128] on input "checkbox" at bounding box center [60, 128] width 0 height 0
checkbox input "true"
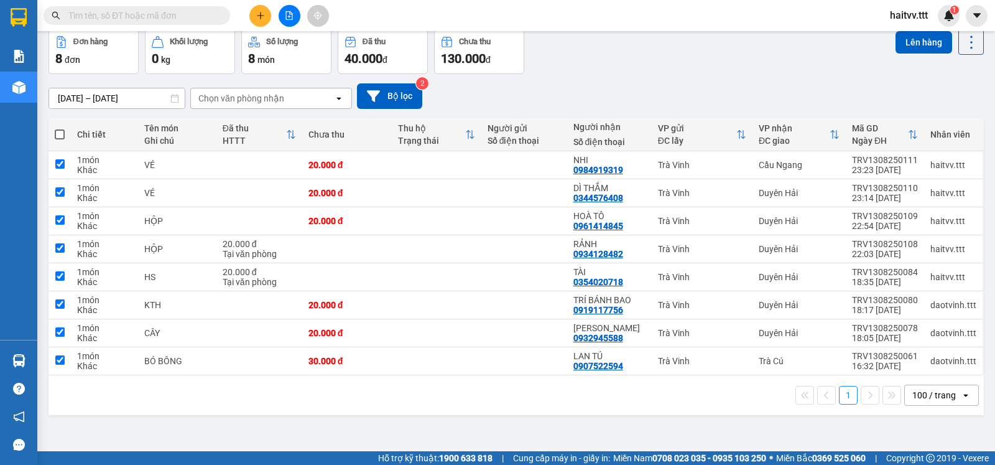
checkbox input "true"
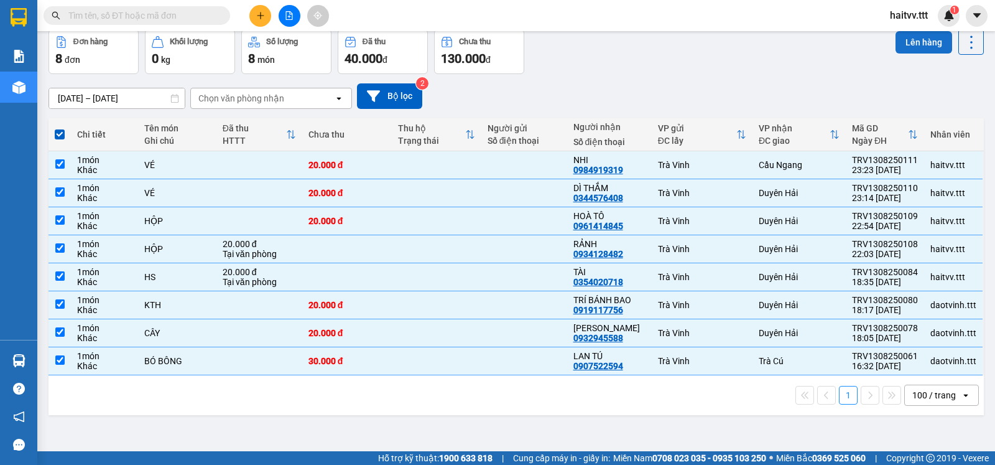
click at [908, 43] on button "Lên hàng" at bounding box center [924, 42] width 57 height 22
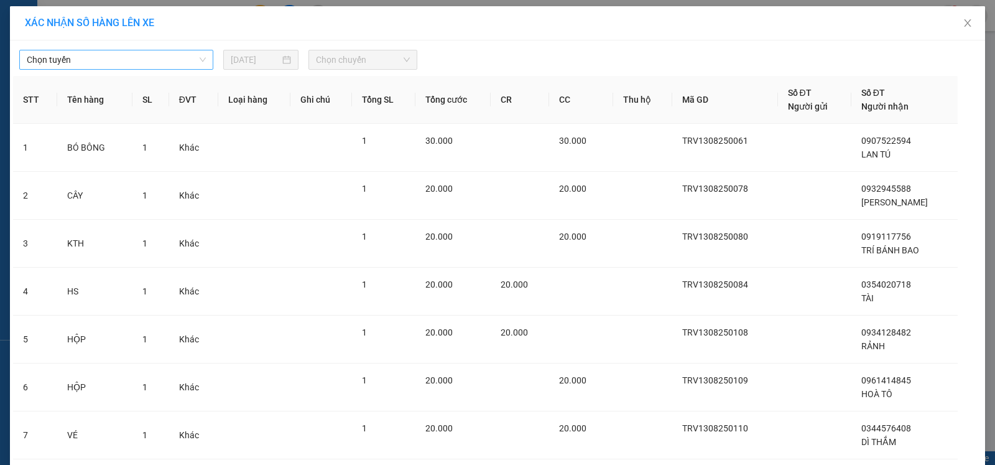
click at [90, 61] on span "Chọn tuyến" at bounding box center [116, 59] width 179 height 19
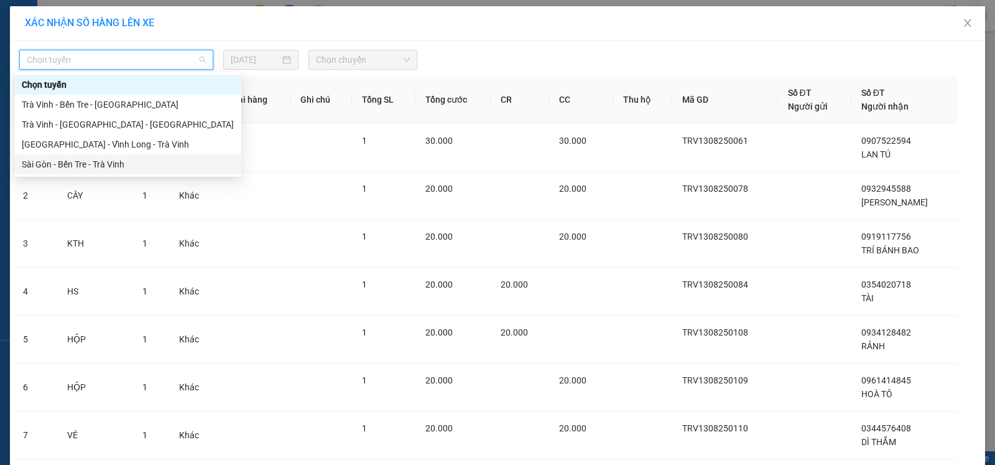
click at [64, 164] on div "Sài Gòn - Bến Tre - Trà Vinh" at bounding box center [128, 164] width 212 height 14
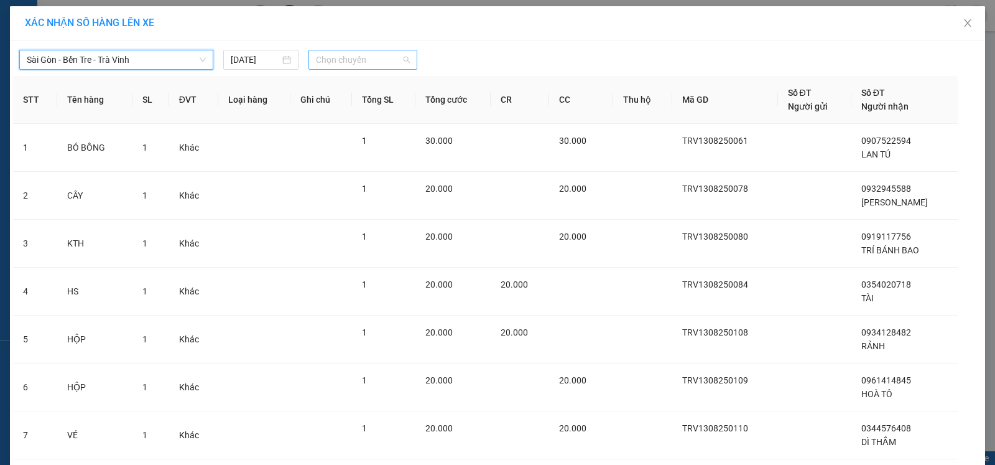
click at [338, 62] on span "Chọn chuyến" at bounding box center [363, 59] width 94 height 19
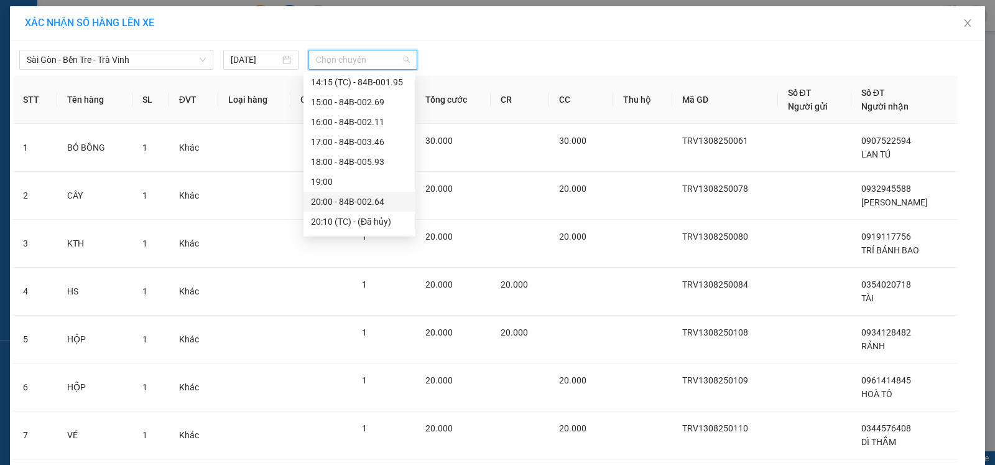
scroll to position [279, 0]
click at [372, 221] on div "22:00 - 84B-002.15" at bounding box center [359, 224] width 97 height 14
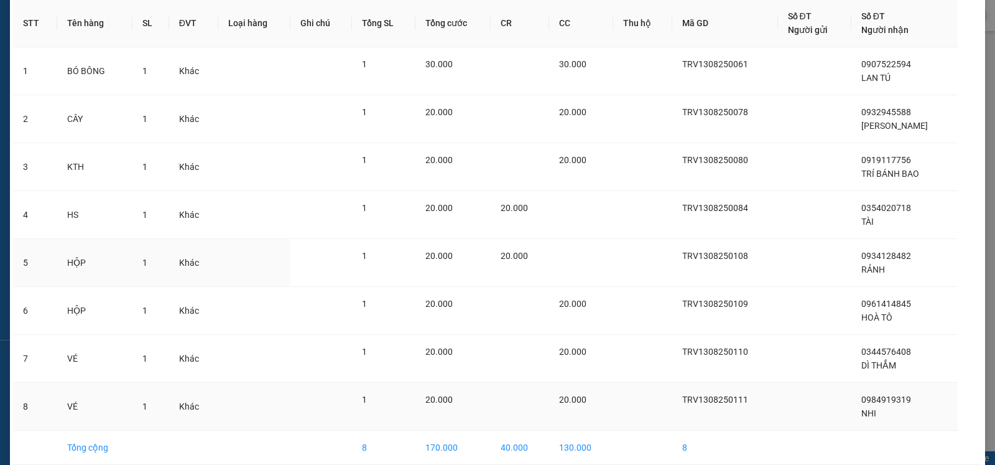
scroll to position [141, 0]
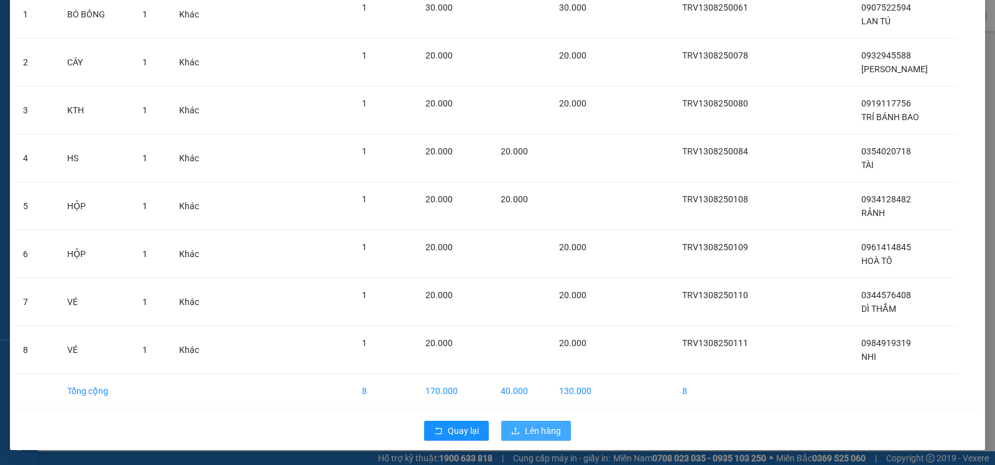
click at [533, 426] on span "Lên hàng" at bounding box center [543, 431] width 36 height 14
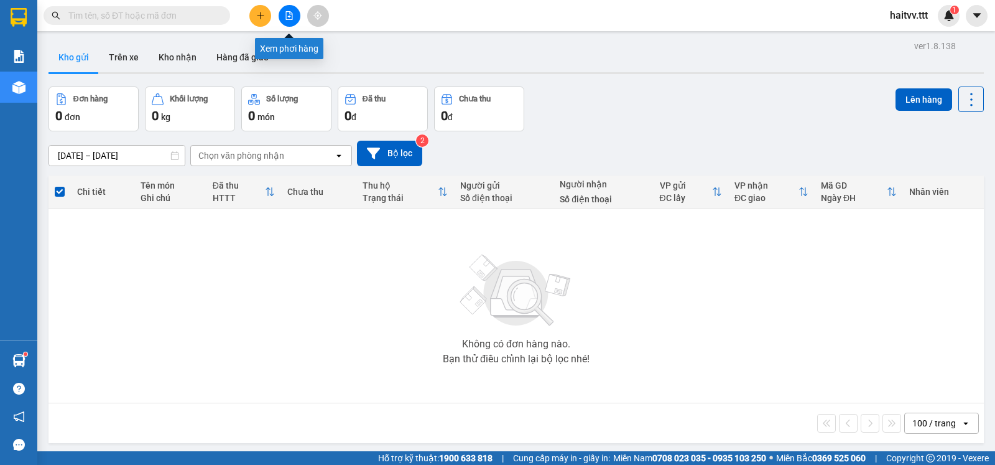
click at [290, 15] on icon "file-add" at bounding box center [289, 15] width 9 height 9
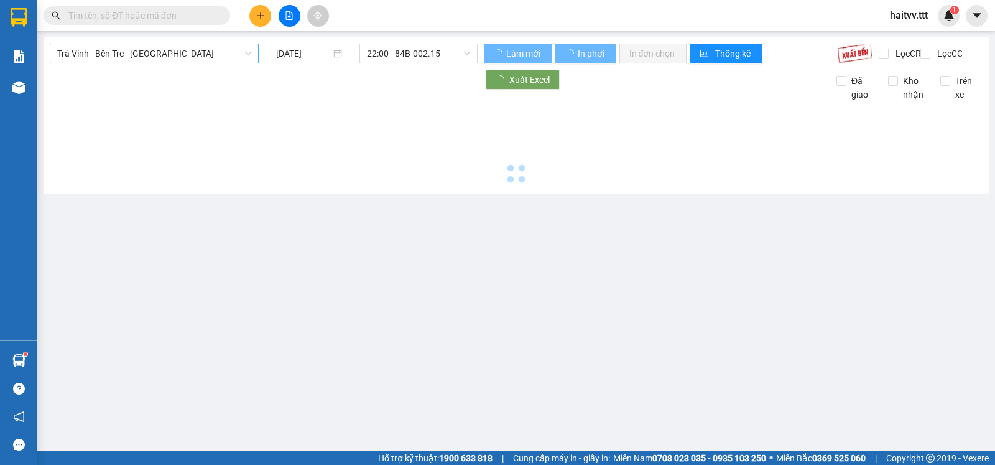
type input "[DATE]"
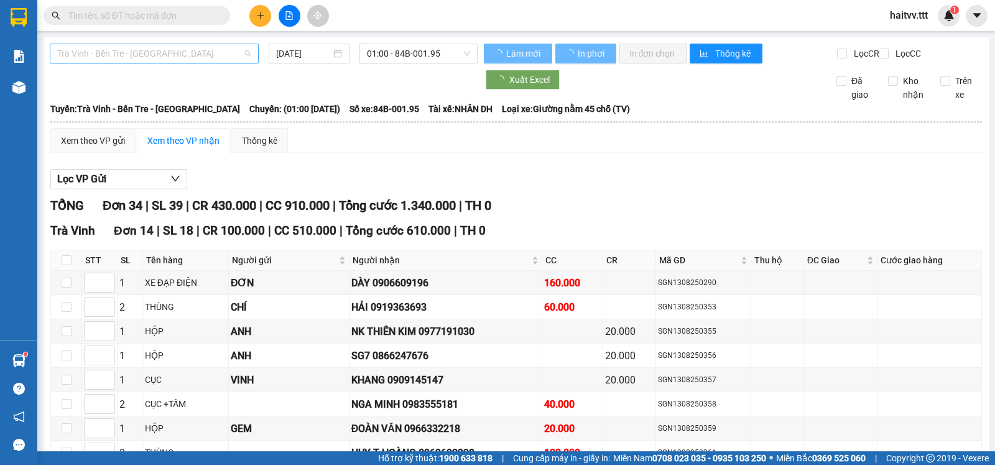
click at [146, 58] on span "Trà Vinh - Bến Tre - [GEOGRAPHIC_DATA]" at bounding box center [154, 53] width 194 height 19
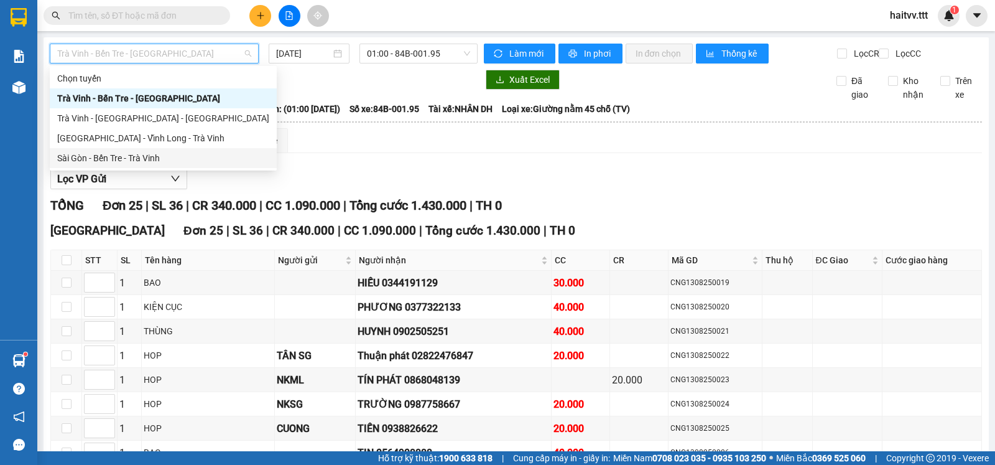
click at [120, 159] on div "Sài Gòn - Bến Tre - Trà Vinh" at bounding box center [163, 158] width 212 height 14
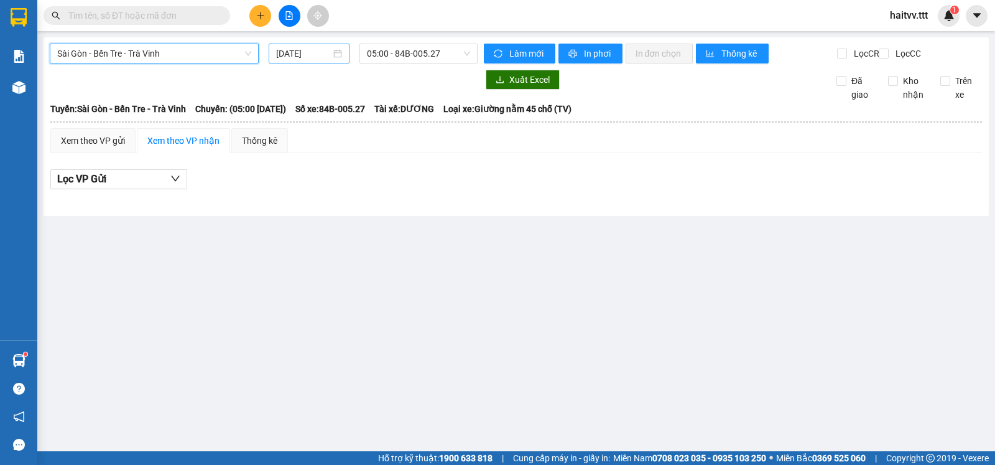
click at [309, 48] on input "[DATE]" at bounding box center [303, 54] width 55 height 14
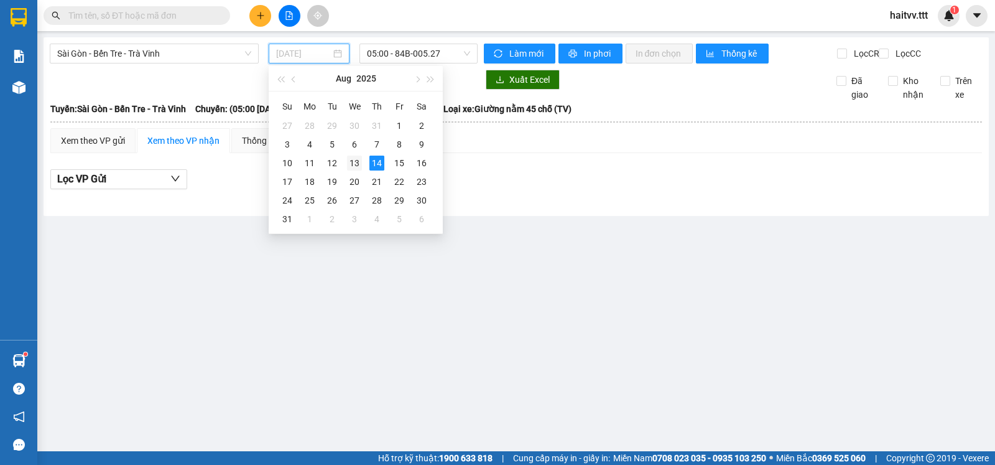
click at [355, 160] on div "13" at bounding box center [354, 163] width 15 height 15
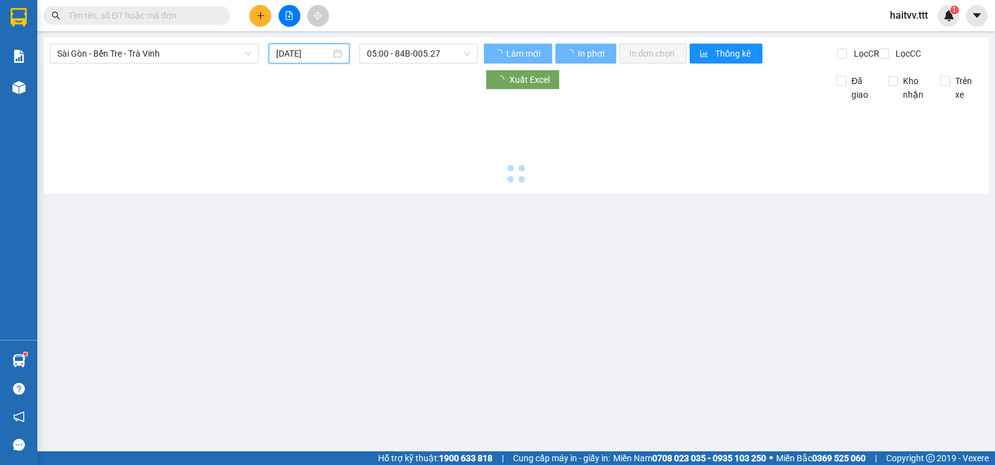
type input "[DATE]"
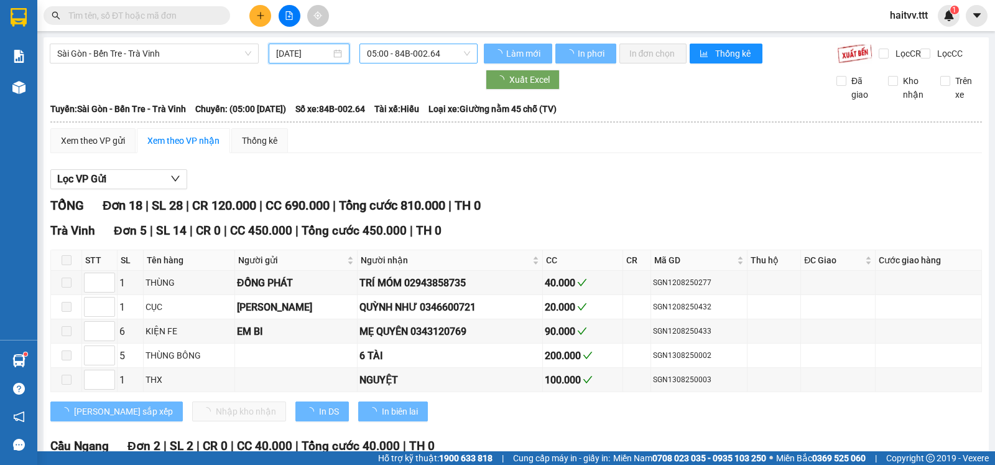
click at [417, 58] on span "05:00 - 84B-002.64" at bounding box center [418, 53] width 103 height 19
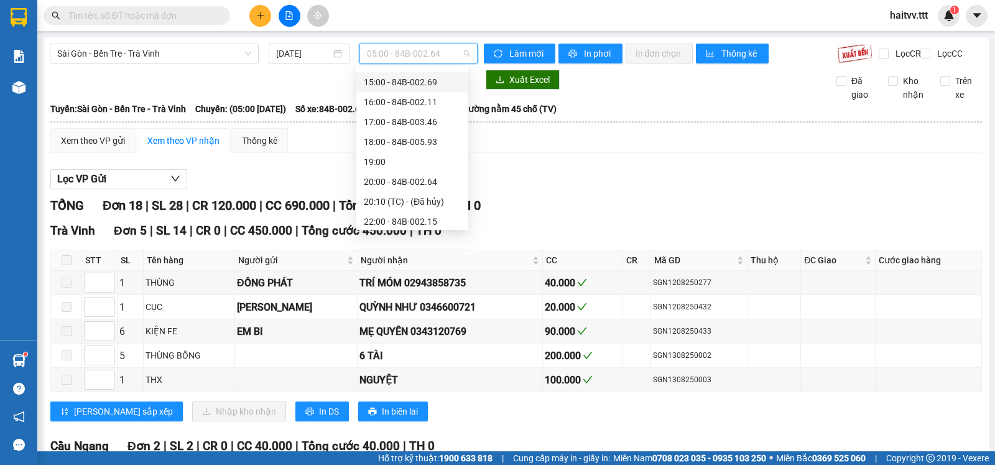
scroll to position [279, 0]
click at [417, 217] on div "22:00 - 84B-002.15" at bounding box center [412, 218] width 97 height 14
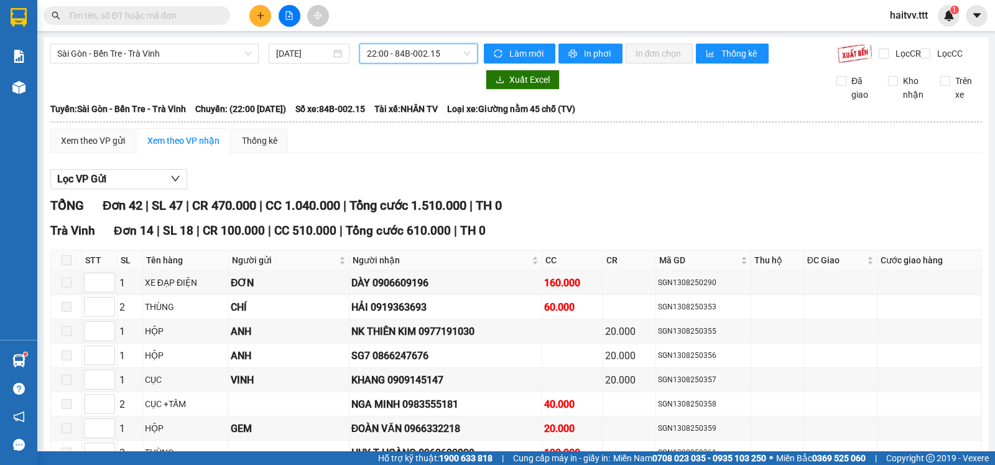
click at [414, 47] on span "22:00 - 84B-002.15" at bounding box center [418, 53] width 103 height 19
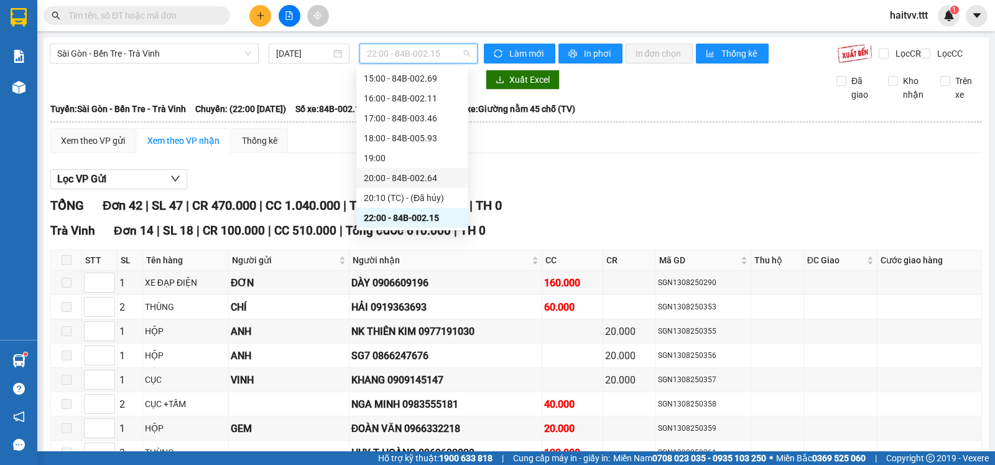
click at [419, 177] on div "20:00 - 84B-002.64" at bounding box center [412, 178] width 97 height 14
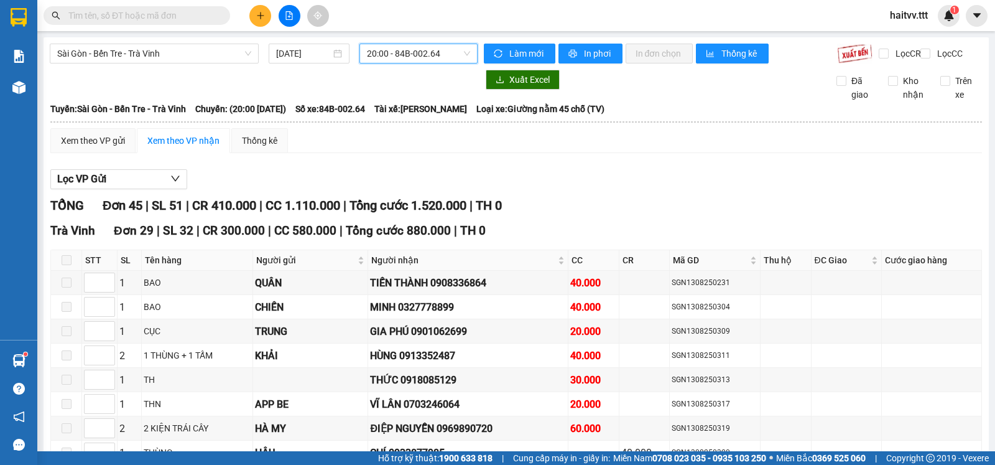
click at [426, 44] on div "20:00 - 84B-002.64" at bounding box center [419, 54] width 118 height 20
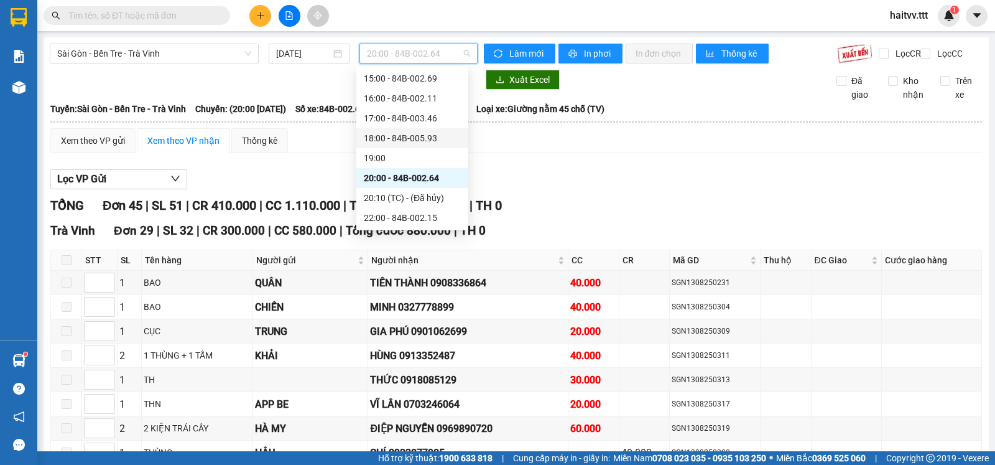
click at [411, 129] on div "18:00 - 84B-005.93" at bounding box center [412, 138] width 112 height 20
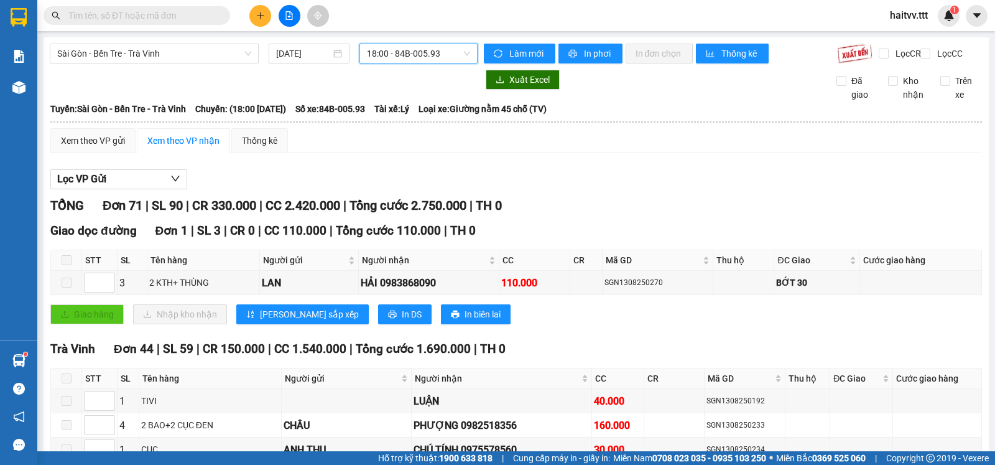
click at [449, 55] on span "18:00 - 84B-005.93" at bounding box center [418, 53] width 103 height 19
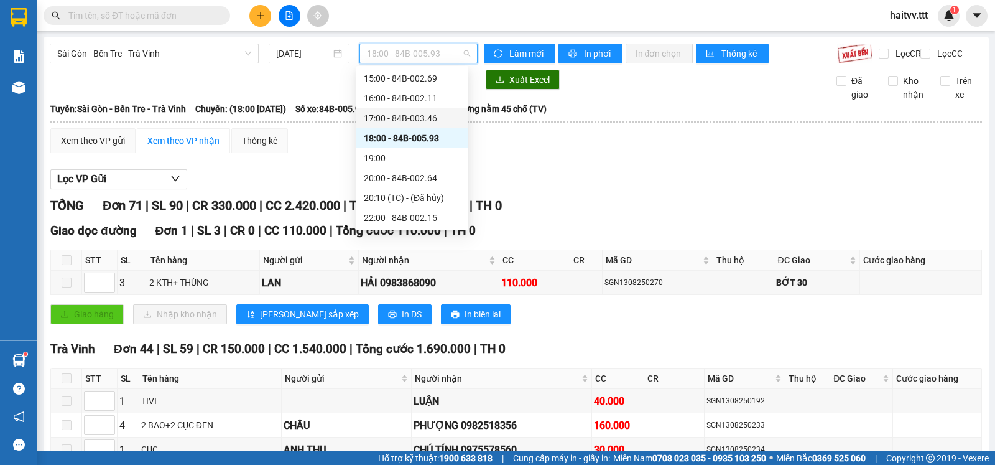
click at [436, 111] on div "17:00 - 84B-003.46" at bounding box center [412, 118] width 97 height 14
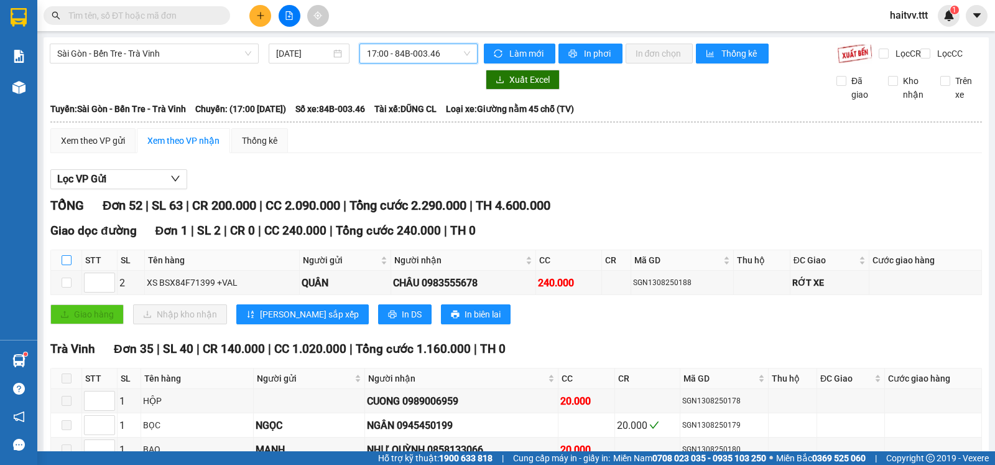
click at [63, 265] on input "checkbox" at bounding box center [67, 260] width 10 height 10
checkbox input "true"
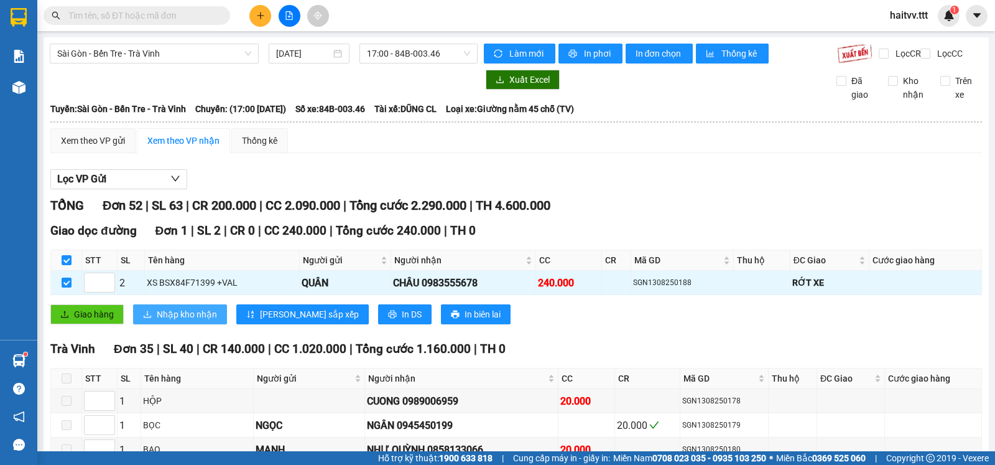
click at [183, 321] on span "Nhập kho nhận" at bounding box center [187, 314] width 60 height 14
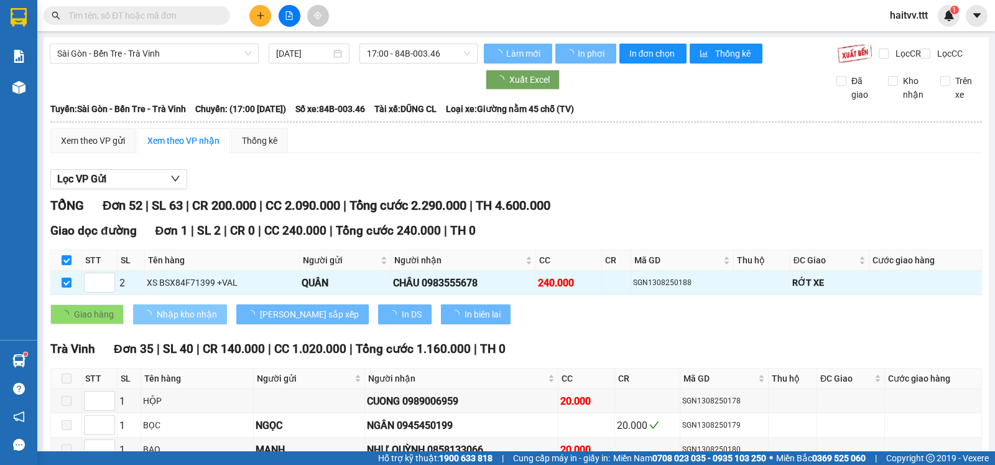
checkbox input "false"
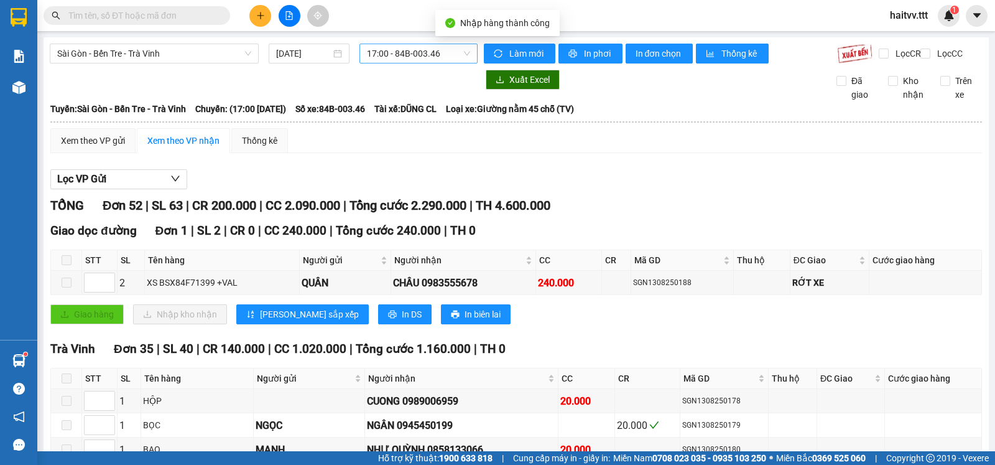
click at [380, 50] on span "17:00 - 84B-003.46" at bounding box center [418, 53] width 103 height 19
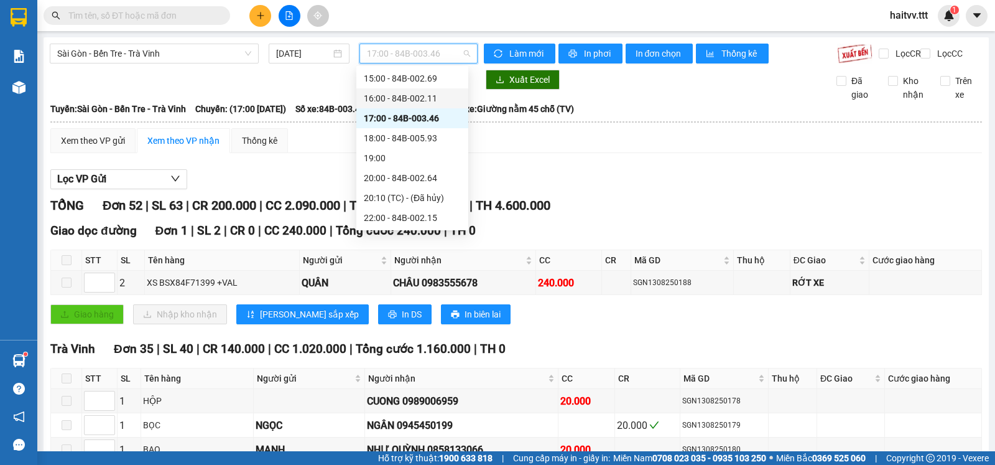
click at [402, 98] on div "16:00 - 84B-002.11" at bounding box center [412, 98] width 97 height 14
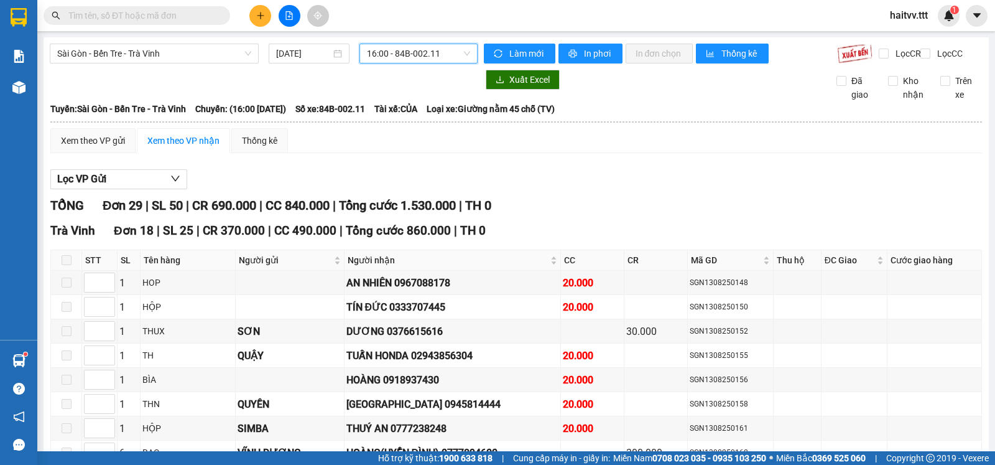
click at [67, 265] on span at bounding box center [67, 260] width 10 height 10
click at [416, 57] on span "16:00 - 84B-002.11" at bounding box center [418, 53] width 103 height 19
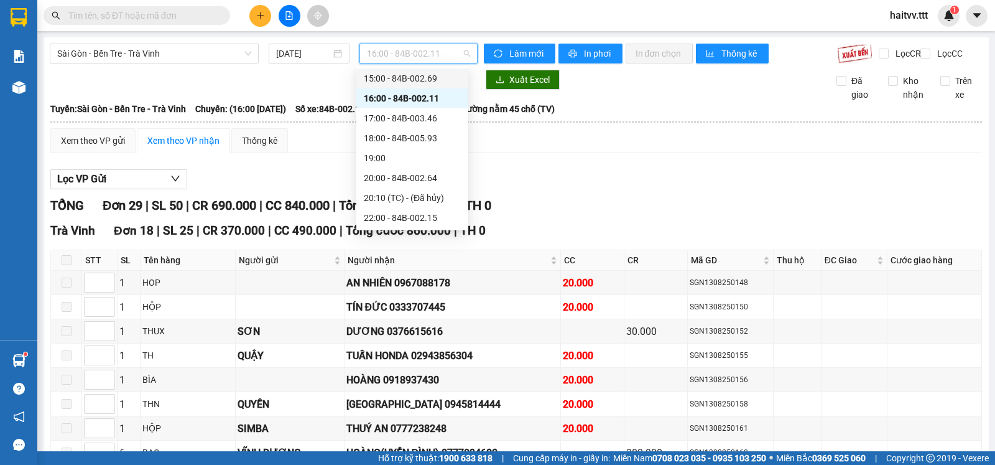
click at [408, 79] on div "15:00 - 84B-002.69" at bounding box center [412, 79] width 97 height 14
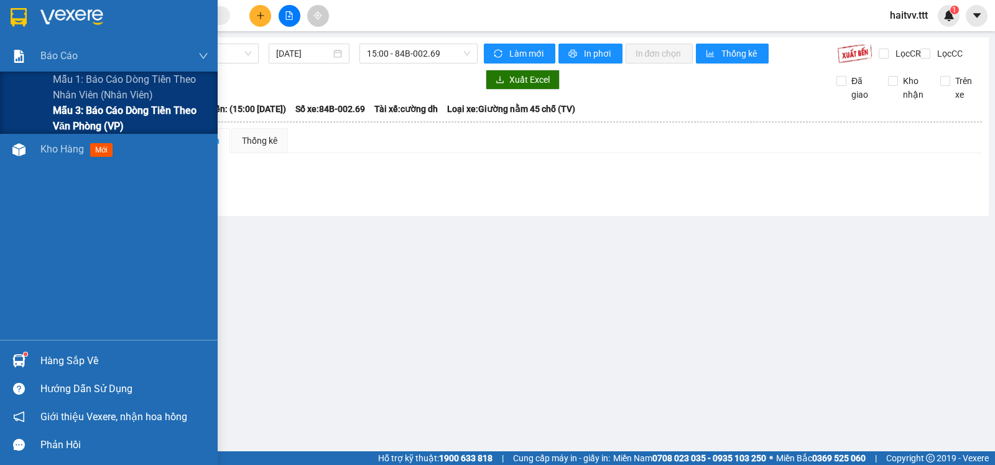
click at [99, 105] on span "Mẫu 3: Báo cáo dòng tiền theo văn phòng (VP)" at bounding box center [131, 118] width 156 height 31
